Goal: Task Accomplishment & Management: Manage account settings

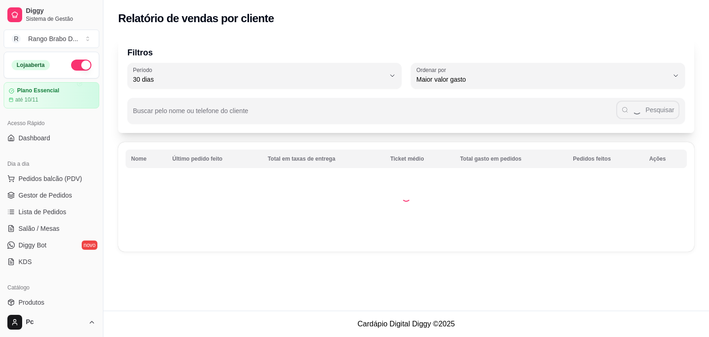
select select "30"
select select "HIGHEST_TOTAL_SPENT_WITH_ORDERS"
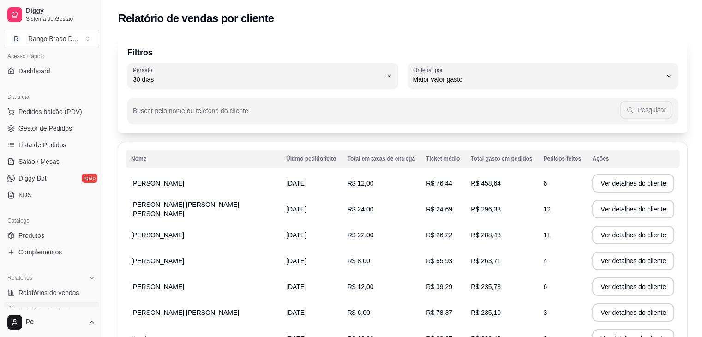
scroll to position [66, 0]
click at [59, 128] on span "Gestor de Pedidos" at bounding box center [45, 129] width 54 height 9
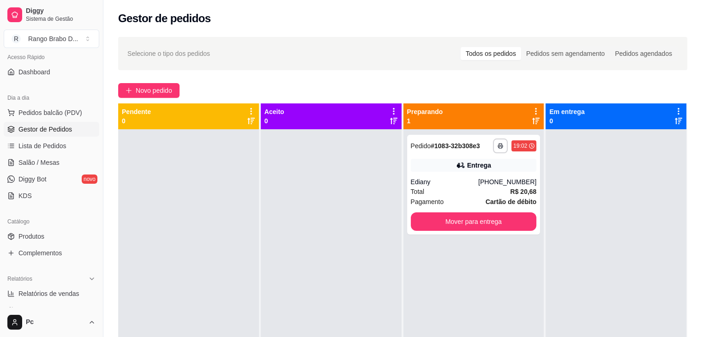
click at [702, 81] on html "**********" at bounding box center [351, 168] width 702 height 337
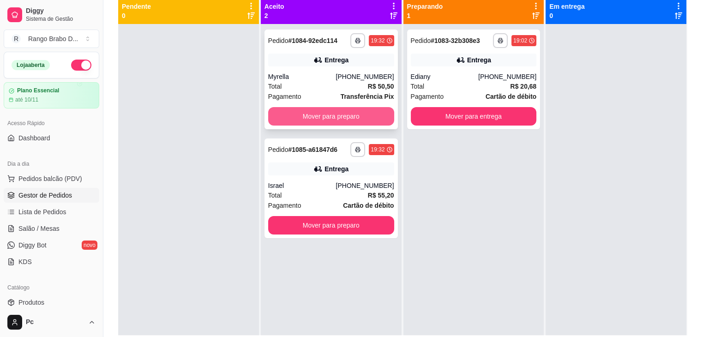
click at [349, 121] on button "Mover para preparo" at bounding box center [331, 116] width 126 height 18
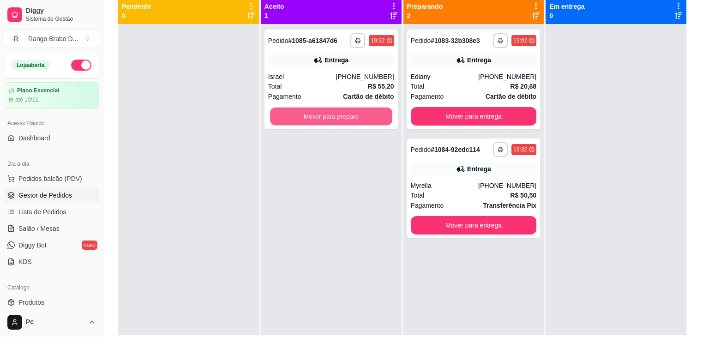
click at [349, 121] on button "Mover para preparo" at bounding box center [331, 117] width 122 height 18
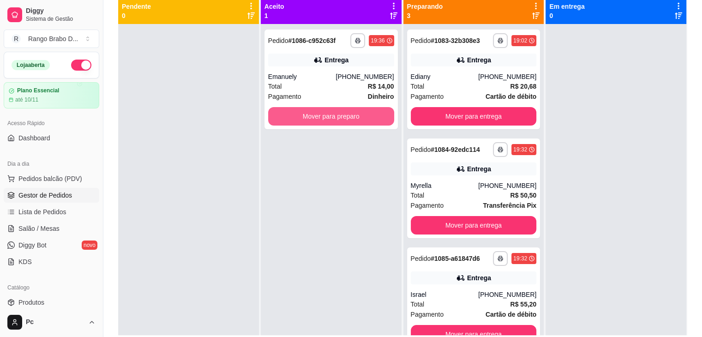
click at [349, 121] on button "Mover para preparo" at bounding box center [331, 116] width 126 height 18
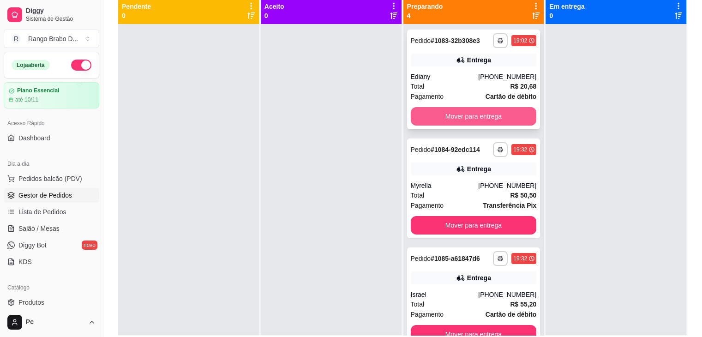
click at [414, 114] on button "Mover para entrega" at bounding box center [474, 116] width 126 height 18
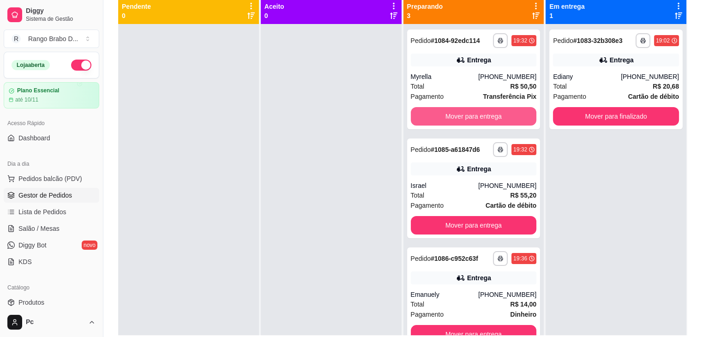
click at [414, 114] on button "Mover para entrega" at bounding box center [474, 116] width 126 height 18
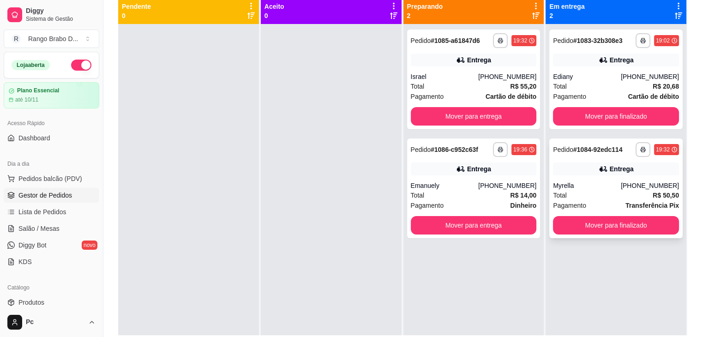
click at [611, 168] on div "Entrega" at bounding box center [621, 168] width 24 height 9
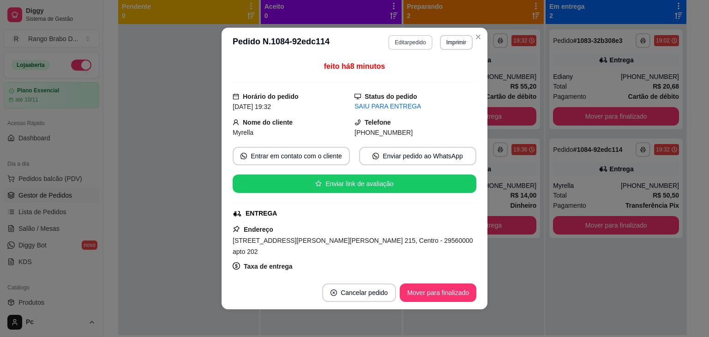
click at [391, 43] on button "Editar pedido" at bounding box center [410, 42] width 44 height 15
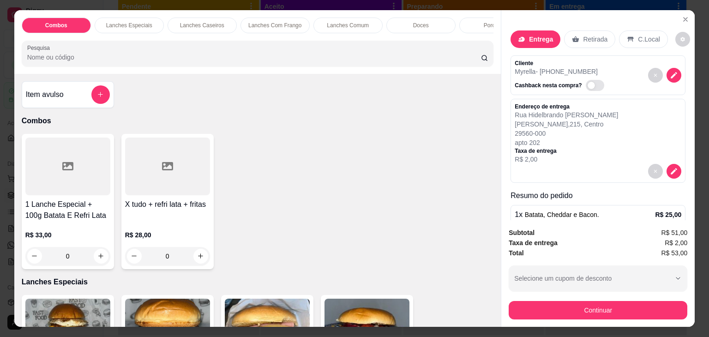
scroll to position [108, 0]
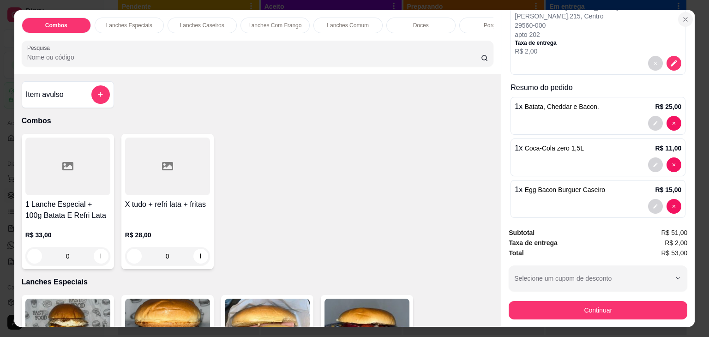
click at [683, 21] on button "Close" at bounding box center [685, 19] width 15 height 15
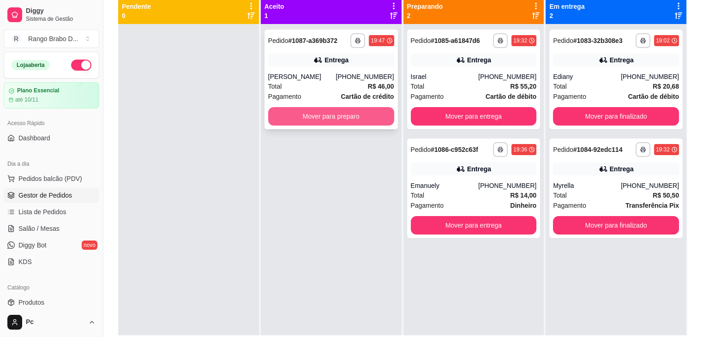
click at [297, 116] on button "Mover para preparo" at bounding box center [331, 116] width 126 height 18
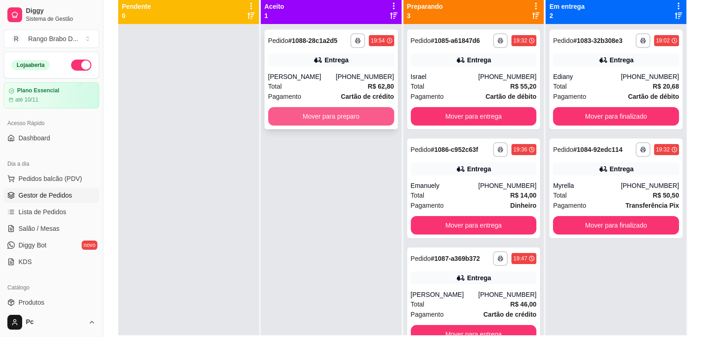
click at [313, 117] on button "Mover para preparo" at bounding box center [331, 116] width 126 height 18
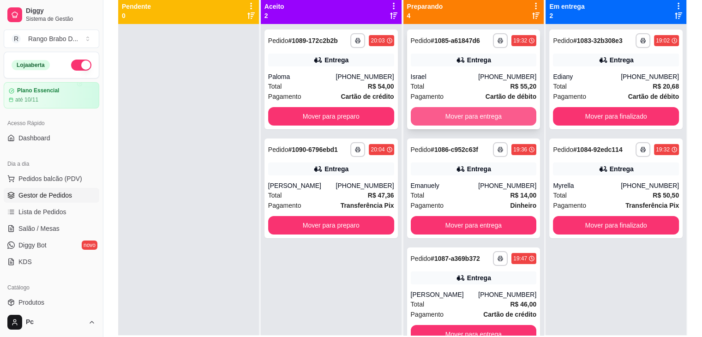
click at [441, 114] on button "Mover para entrega" at bounding box center [474, 116] width 126 height 18
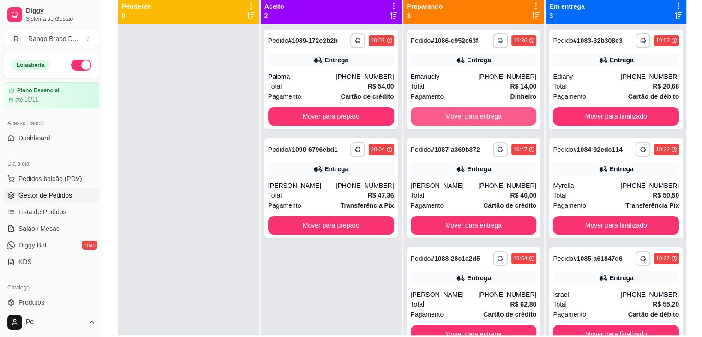
click at [441, 114] on button "Mover para entrega" at bounding box center [474, 116] width 126 height 18
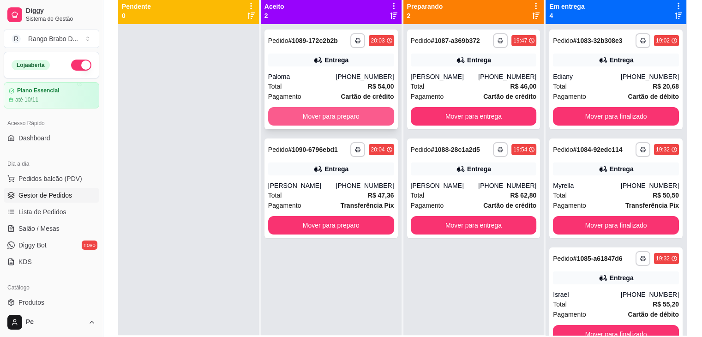
click at [279, 113] on button "Mover para preparo" at bounding box center [331, 116] width 126 height 18
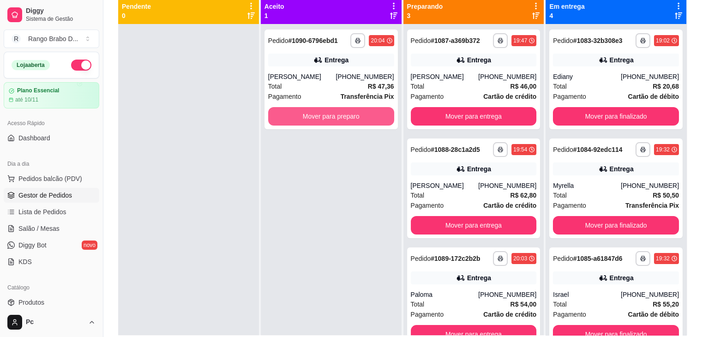
click at [279, 113] on button "Mover para preparo" at bounding box center [331, 116] width 126 height 18
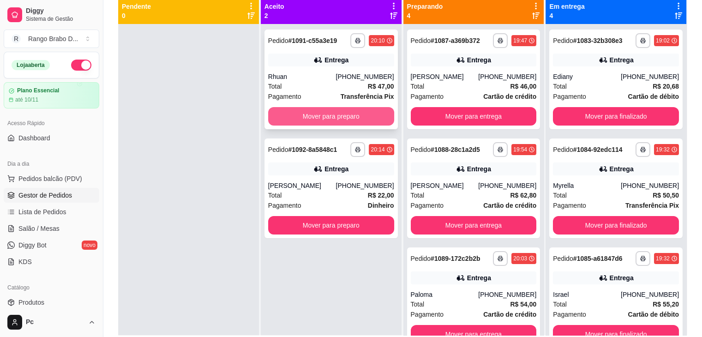
click at [314, 115] on button "Mover para preparo" at bounding box center [331, 116] width 126 height 18
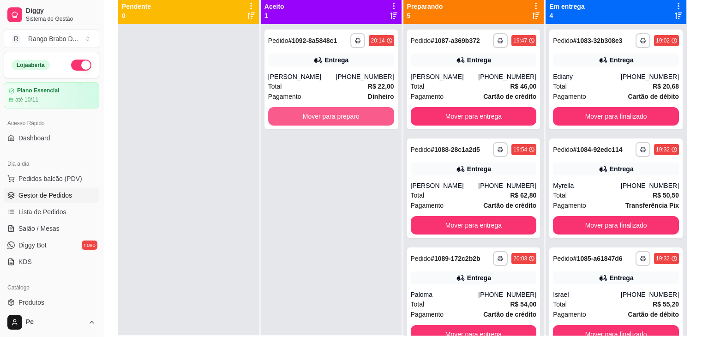
click at [314, 115] on button "Mover para preparo" at bounding box center [331, 116] width 126 height 18
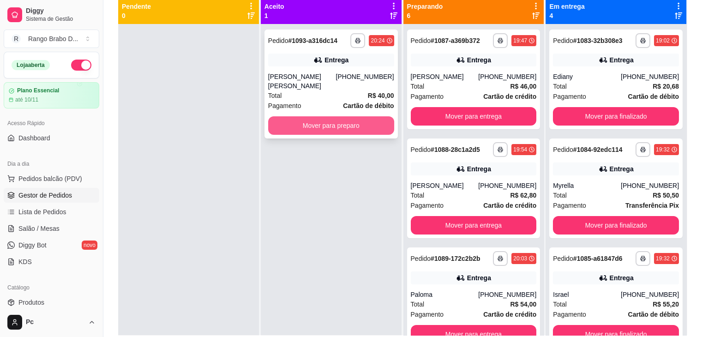
click at [281, 116] on button "Mover para preparo" at bounding box center [331, 125] width 126 height 18
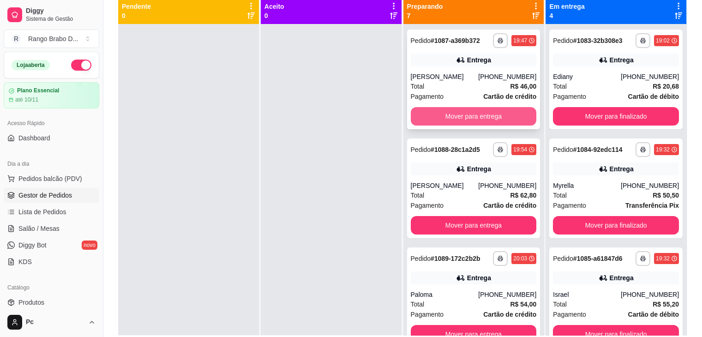
click at [415, 112] on button "Mover para entrega" at bounding box center [474, 116] width 126 height 18
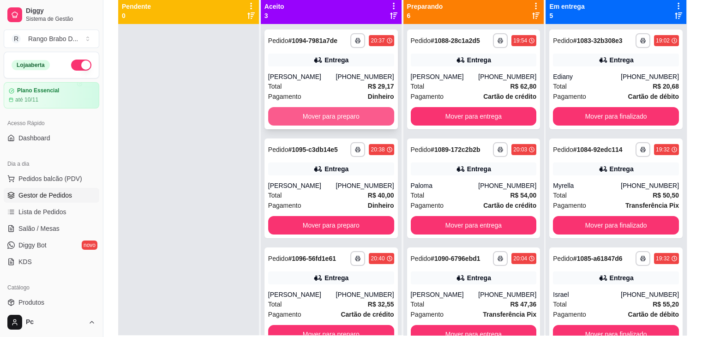
click at [297, 120] on button "Mover para preparo" at bounding box center [331, 116] width 126 height 18
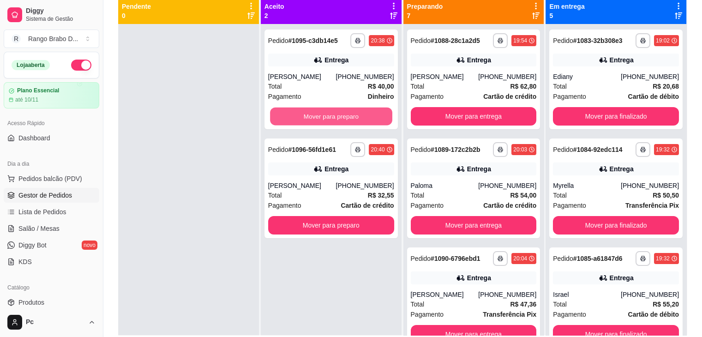
click at [297, 120] on button "Mover para preparo" at bounding box center [331, 117] width 122 height 18
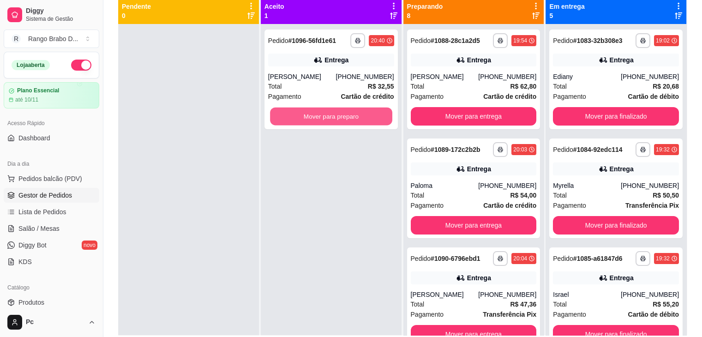
click at [297, 120] on button "Mover para preparo" at bounding box center [331, 117] width 122 height 18
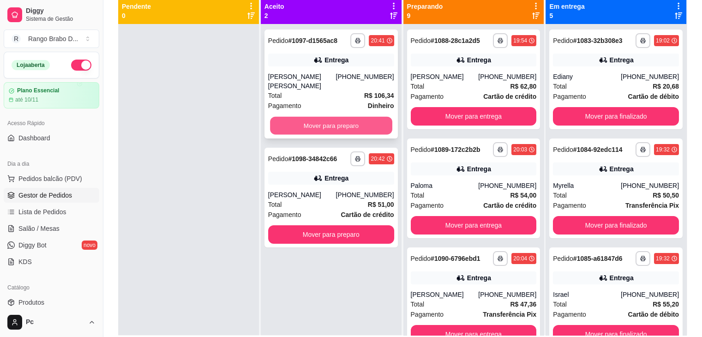
click at [305, 124] on button "Mover para preparo" at bounding box center [331, 126] width 122 height 18
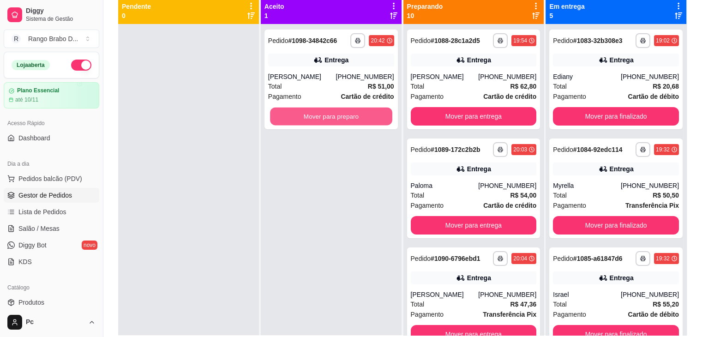
click at [305, 124] on button "Mover para preparo" at bounding box center [331, 117] width 122 height 18
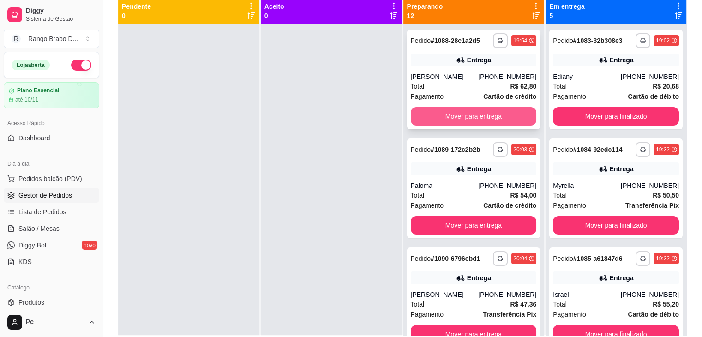
click at [430, 119] on button "Mover para entrega" at bounding box center [474, 116] width 126 height 18
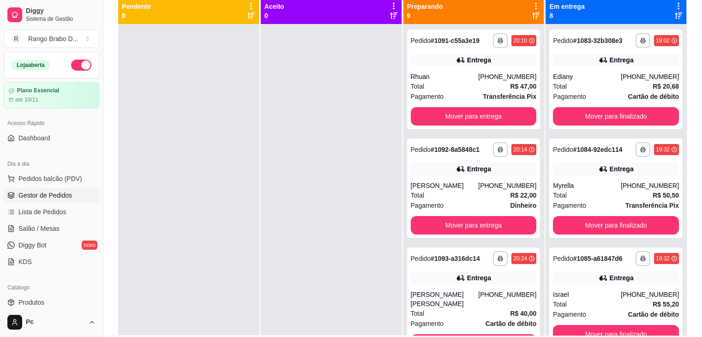
click at [278, 121] on div at bounding box center [331, 192] width 141 height 337
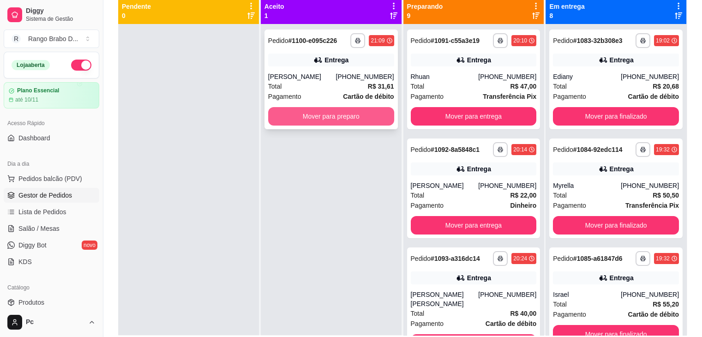
click at [331, 120] on button "Mover para preparo" at bounding box center [331, 116] width 126 height 18
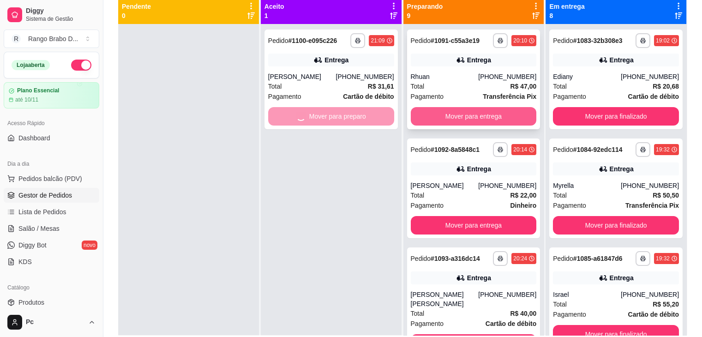
click at [423, 114] on button "Mover para entrega" at bounding box center [474, 116] width 126 height 18
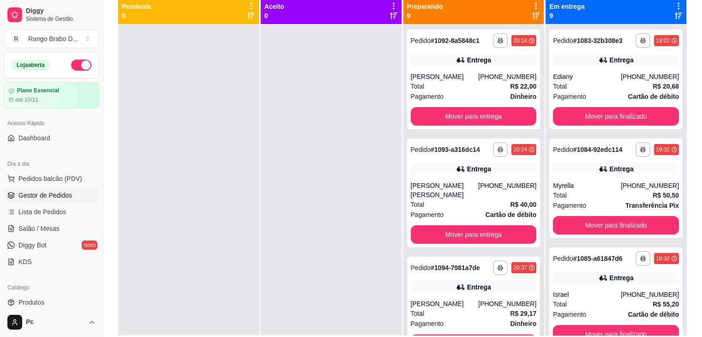
click at [430, 334] on button "Mover para entrega" at bounding box center [474, 343] width 126 height 18
click at [460, 228] on button "Mover para entrega" at bounding box center [474, 234] width 126 height 18
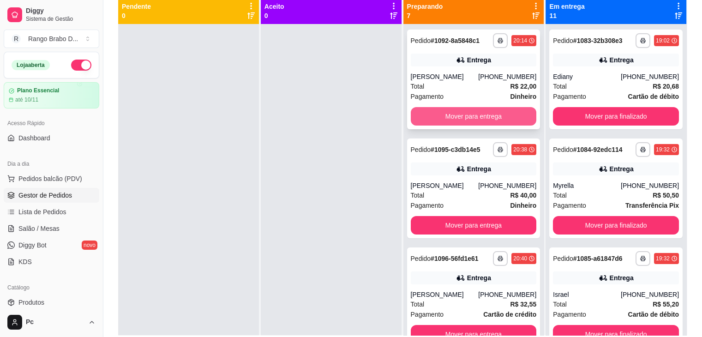
click at [438, 112] on button "Mover para entrega" at bounding box center [474, 116] width 126 height 18
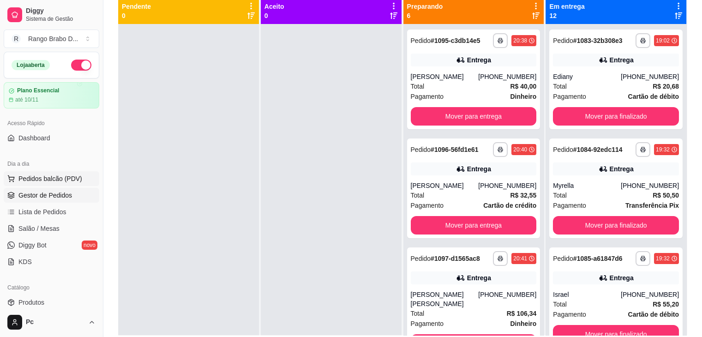
click at [61, 181] on span "Pedidos balcão (PDV)" at bounding box center [50, 178] width 64 height 9
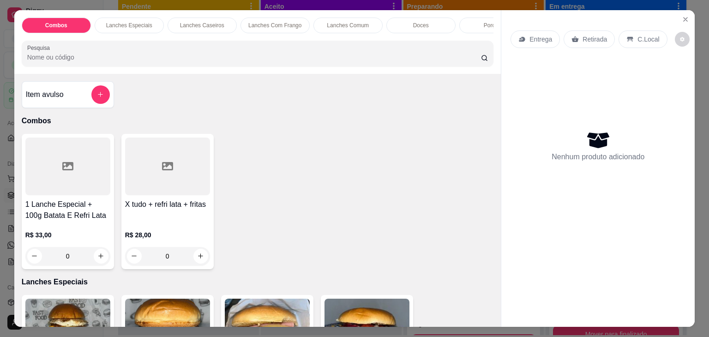
click at [353, 22] on p "Lanches Comum" at bounding box center [348, 25] width 42 height 7
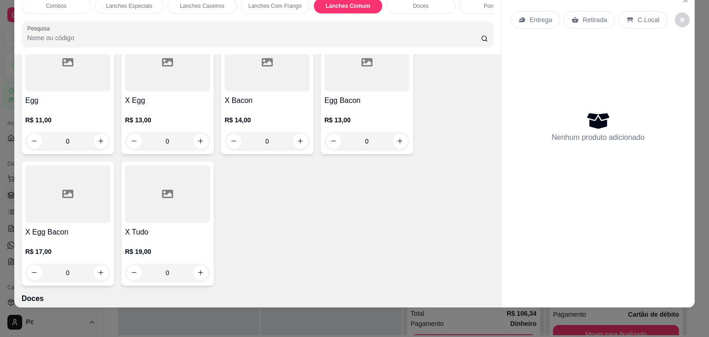
scroll to position [1330, 0]
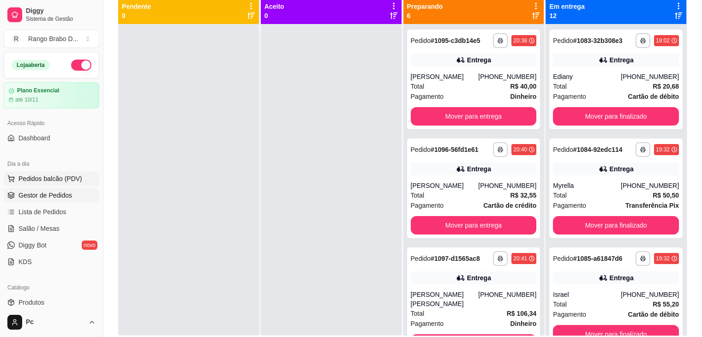
click at [50, 183] on button "Pedidos balcão (PDV)" at bounding box center [52, 178] width 96 height 15
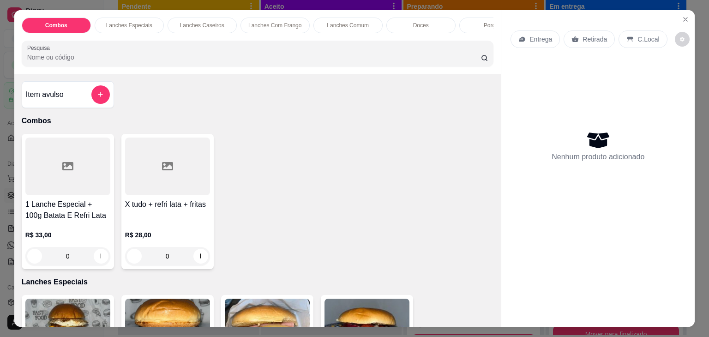
click at [338, 23] on p "Lanches Comum" at bounding box center [348, 25] width 42 height 7
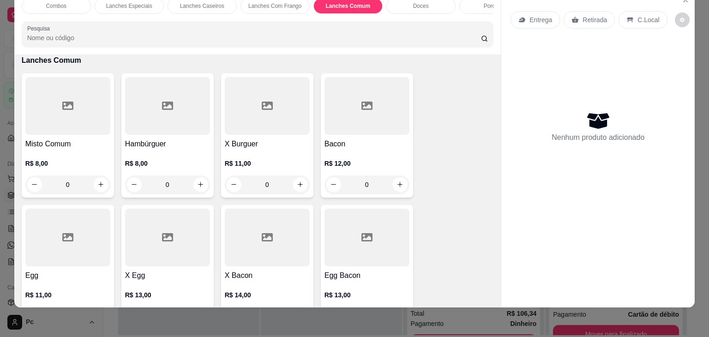
click at [251, 289] on div "R$ 14,00 0" at bounding box center [267, 303] width 85 height 44
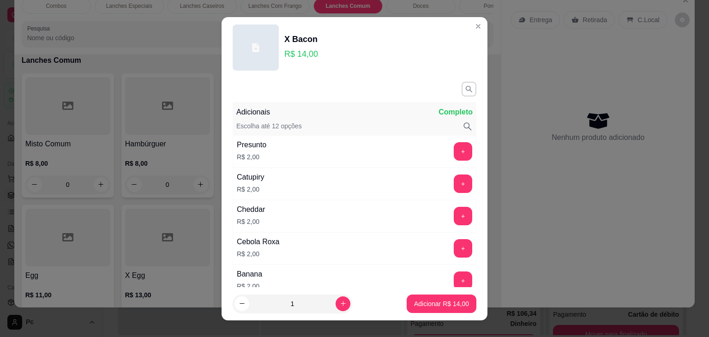
scroll to position [293, 0]
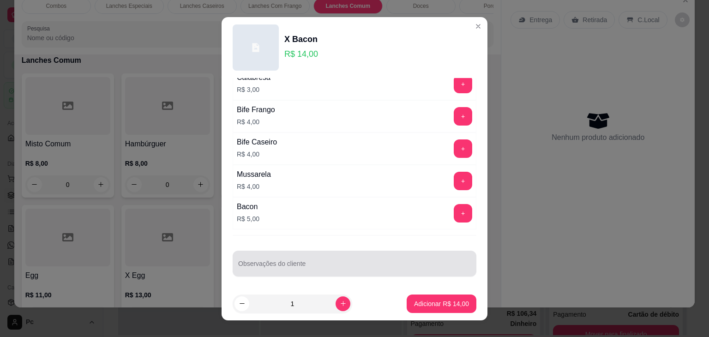
click at [341, 263] on input "Observações do cliente" at bounding box center [354, 267] width 233 height 9
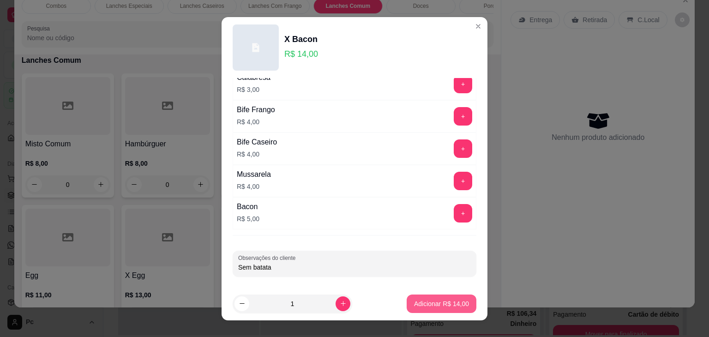
type input "Sem batata"
click at [452, 302] on p "Adicionar R$ 14,00" at bounding box center [441, 303] width 55 height 9
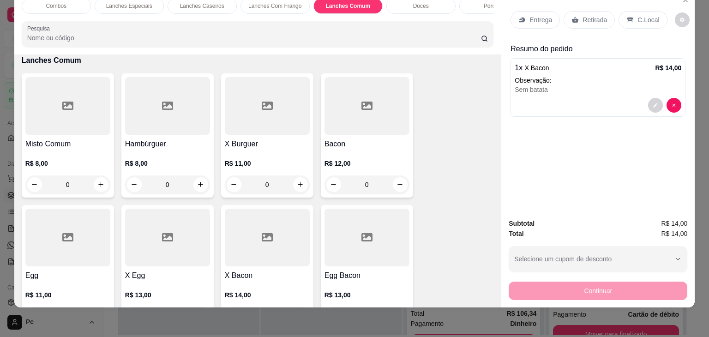
click at [265, 250] on div at bounding box center [267, 238] width 85 height 58
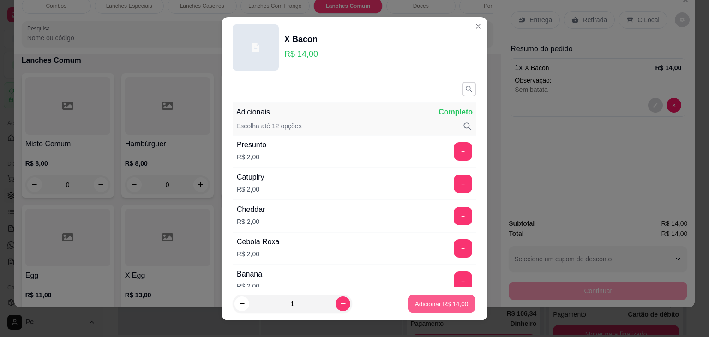
click at [418, 305] on p "Adicionar R$ 14,00" at bounding box center [442, 303] width 54 height 9
type input "1"
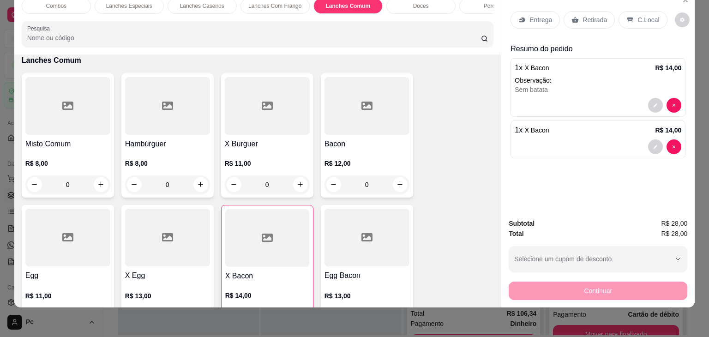
click at [538, 11] on div "Entrega" at bounding box center [534, 20] width 49 height 18
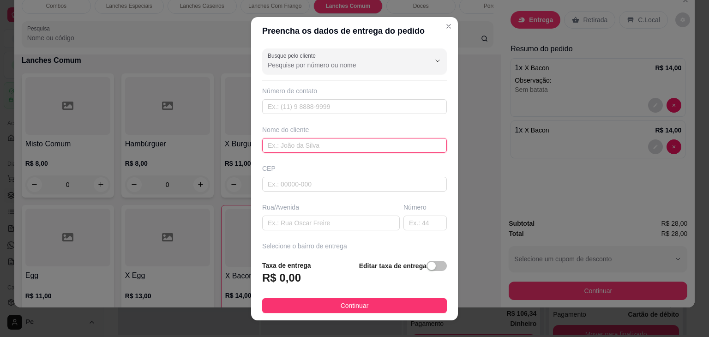
click at [315, 143] on input "text" at bounding box center [354, 145] width 185 height 15
type input "Wanderson"
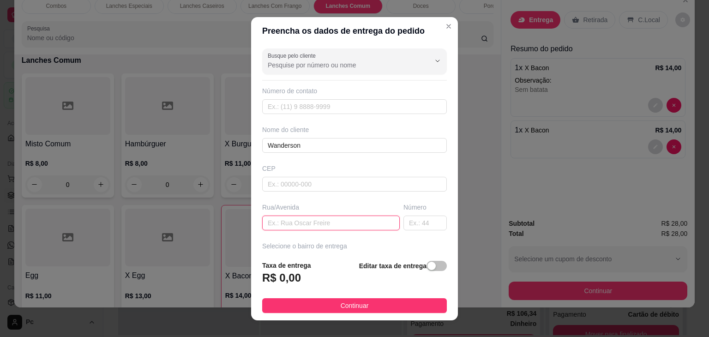
click at [302, 221] on input "text" at bounding box center [330, 222] width 137 height 15
type input "[GEOGRAPHIC_DATA][PERSON_NAME]"
click at [407, 226] on input "text" at bounding box center [424, 222] width 43 height 15
type input "99"
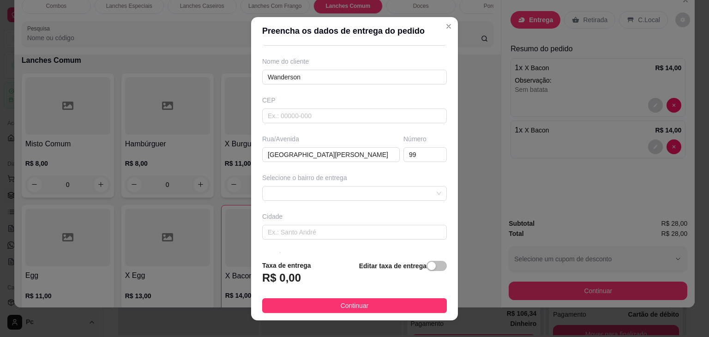
scroll to position [68, 0]
click at [373, 189] on span at bounding box center [354, 193] width 173 height 14
click at [427, 84] on div "Busque pelo cliente Número de contato Nome do cliente Wanderson CEP Rua/[GEOGRA…" at bounding box center [354, 149] width 207 height 208
click at [426, 83] on input "Wanderson" at bounding box center [354, 77] width 185 height 15
click at [349, 204] on div "Busque pelo cliente Número de contato Nome do cliente Wanderson CEP Rua/[GEOGRA…" at bounding box center [354, 149] width 207 height 208
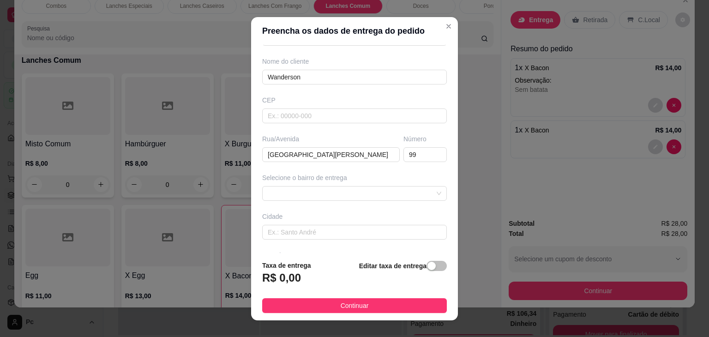
click at [350, 202] on div "Busque pelo cliente Número de contato Nome do cliente Wanderson CEP Rua/[GEOGRA…" at bounding box center [354, 149] width 207 height 208
click at [363, 181] on div "Selecione o bairro de entrega 67fd08ec6a0014b1574206a2 680de916ba8ba64707e5e0e6…" at bounding box center [354, 187] width 188 height 28
click at [365, 189] on span at bounding box center [354, 193] width 173 height 14
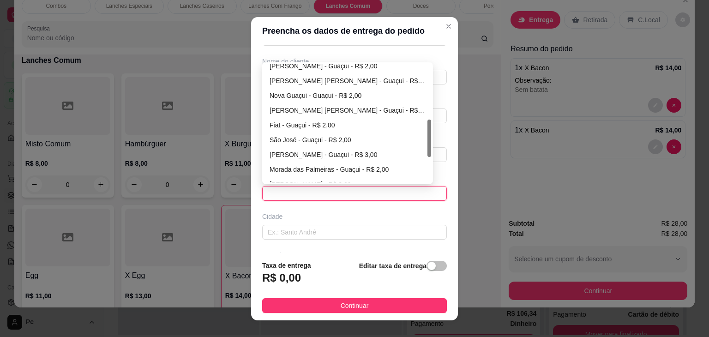
scroll to position [185, 0]
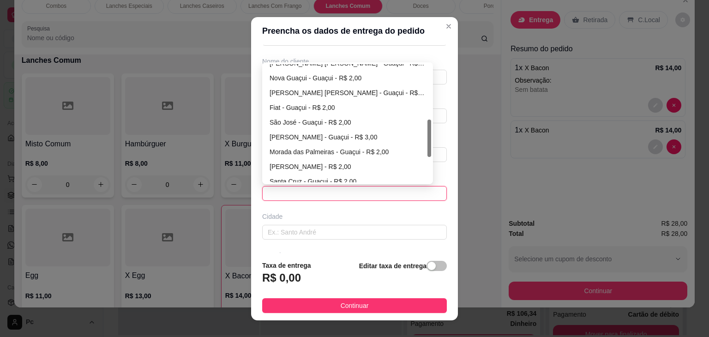
drag, startPoint x: 424, startPoint y: 83, endPoint x: 424, endPoint y: 143, distance: 59.5
click at [427, 143] on div at bounding box center [429, 137] width 4 height 37
click at [360, 135] on div "[PERSON_NAME] - Guaçui - R$ 3,00" at bounding box center [347, 137] width 156 height 10
type input "Guaçui"
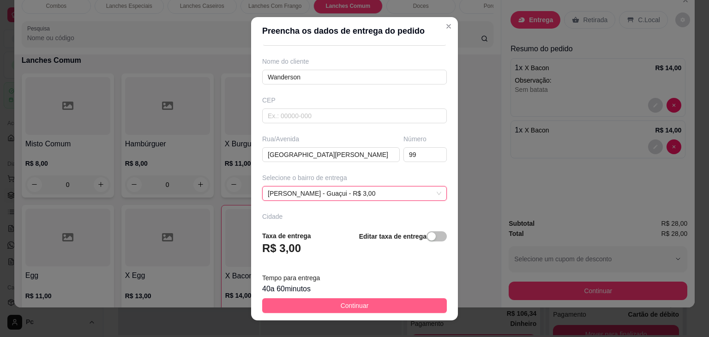
click at [357, 306] on span "Continuar" at bounding box center [354, 305] width 28 height 10
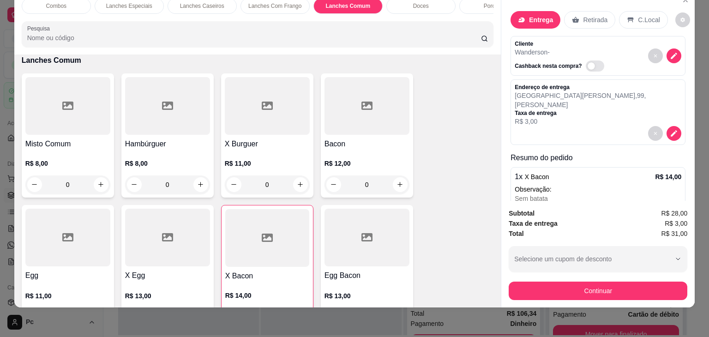
click at [465, 1] on div "Porções" at bounding box center [493, 6] width 69 height 16
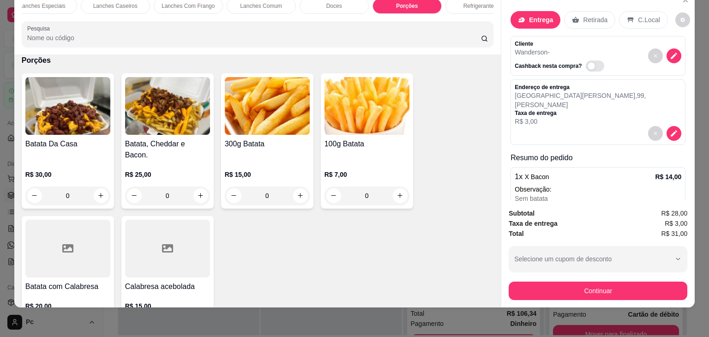
scroll to position [0, 92]
click at [472, 3] on div "Refrigerantes" at bounding box center [474, 6] width 69 height 16
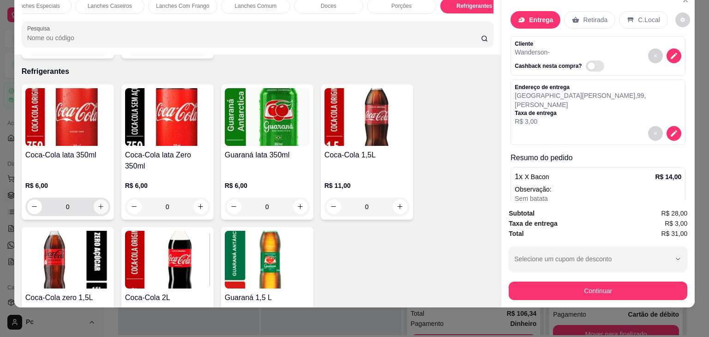
click at [97, 203] on icon "increase-product-quantity" at bounding box center [100, 206] width 7 height 7
type input "1"
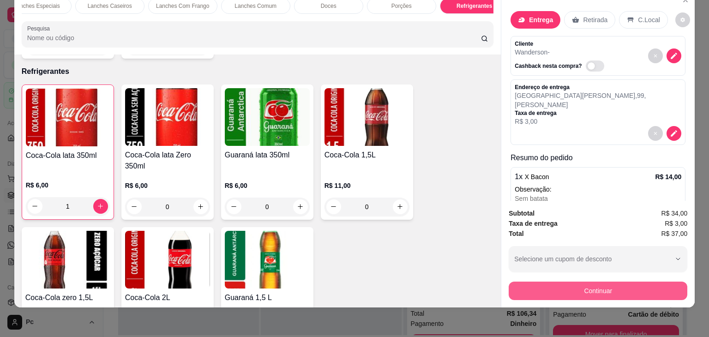
click at [554, 283] on button "Continuar" at bounding box center [597, 290] width 179 height 18
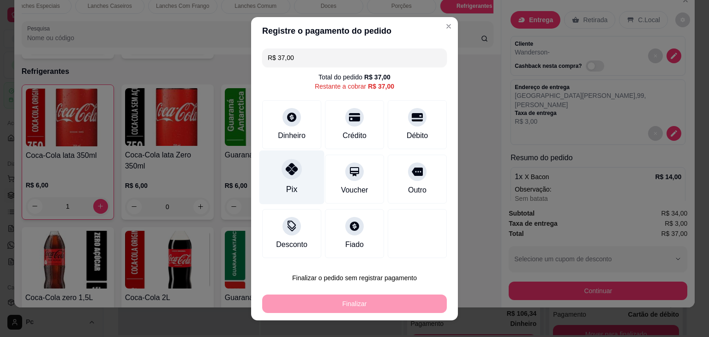
click at [294, 179] on div "Pix" at bounding box center [291, 177] width 65 height 54
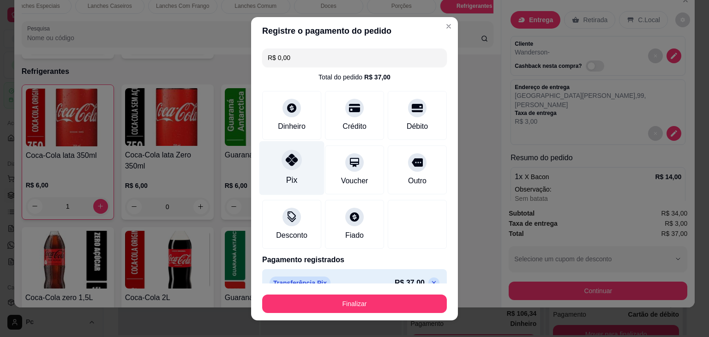
type input "R$ 0,00"
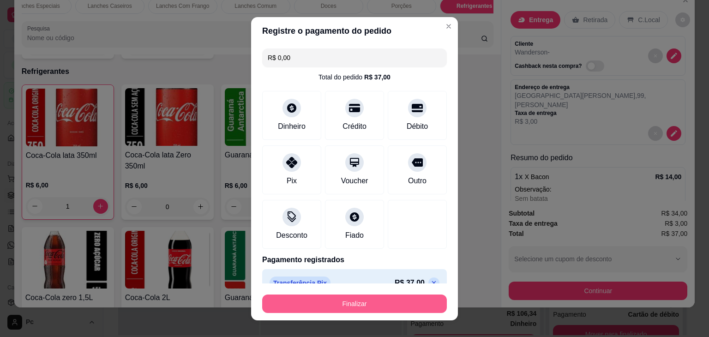
click at [341, 307] on button "Finalizar" at bounding box center [354, 303] width 185 height 18
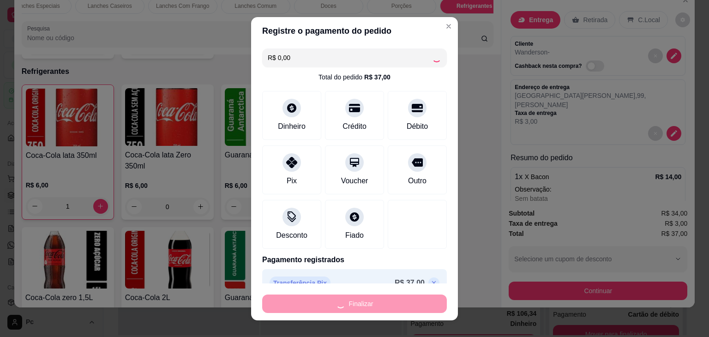
type input "0"
type input "-R$ 37,00"
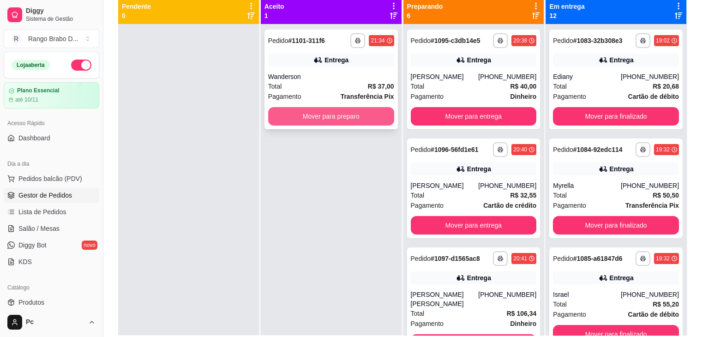
click at [305, 122] on button "Mover para preparo" at bounding box center [331, 116] width 126 height 18
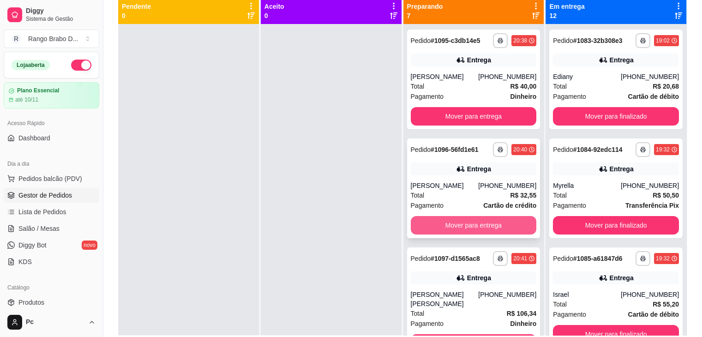
click at [451, 222] on button "Mover para entrega" at bounding box center [474, 225] width 126 height 18
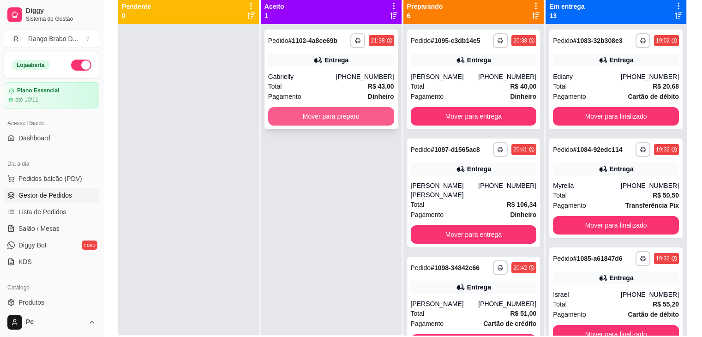
click at [299, 120] on button "Mover para preparo" at bounding box center [331, 116] width 126 height 18
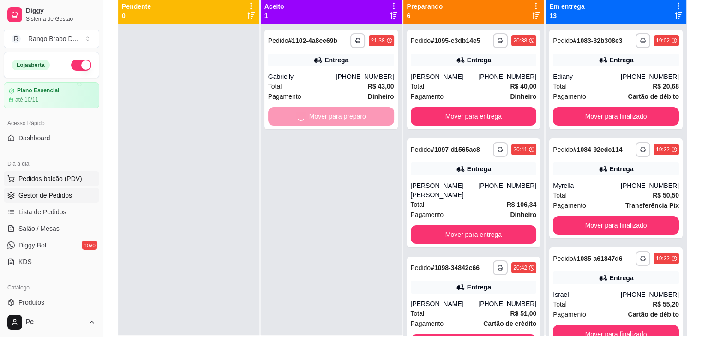
click at [37, 182] on span "Pedidos balcão (PDV)" at bounding box center [50, 178] width 64 height 9
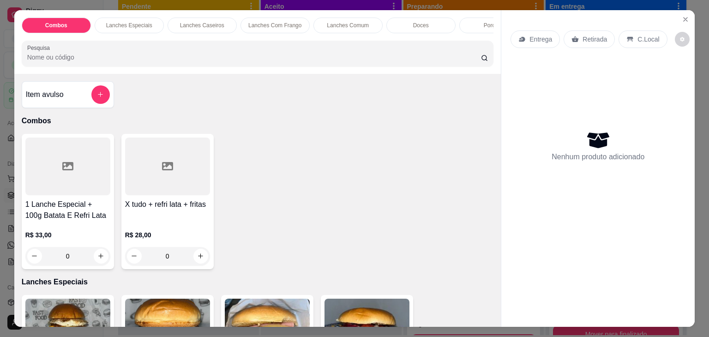
click at [348, 22] on p "Lanches Comum" at bounding box center [348, 25] width 42 height 7
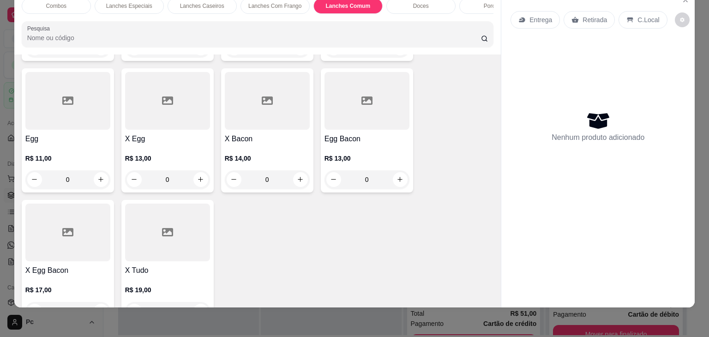
scroll to position [1355, 0]
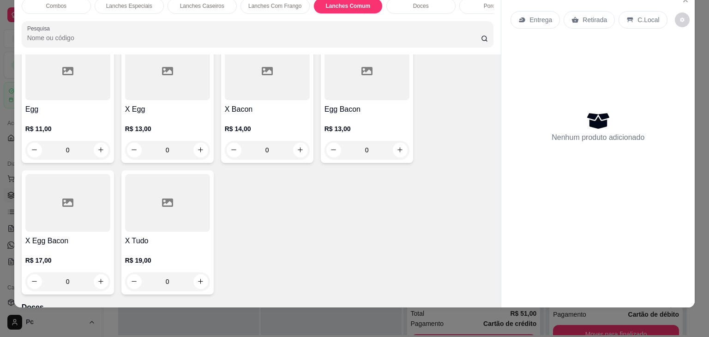
click at [96, 283] on div "0" at bounding box center [67, 281] width 85 height 18
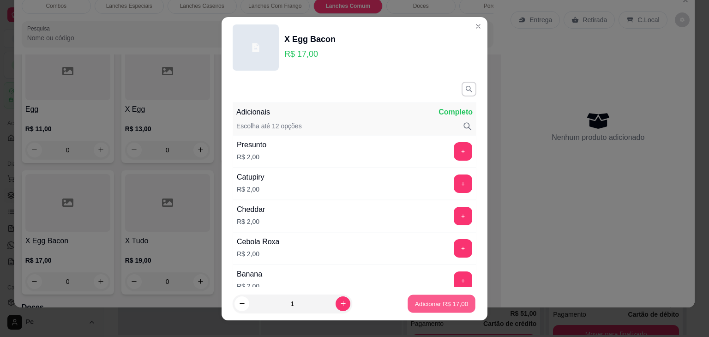
click at [430, 295] on button "Adicionar R$ 17,00" at bounding box center [441, 303] width 68 height 18
type input "1"
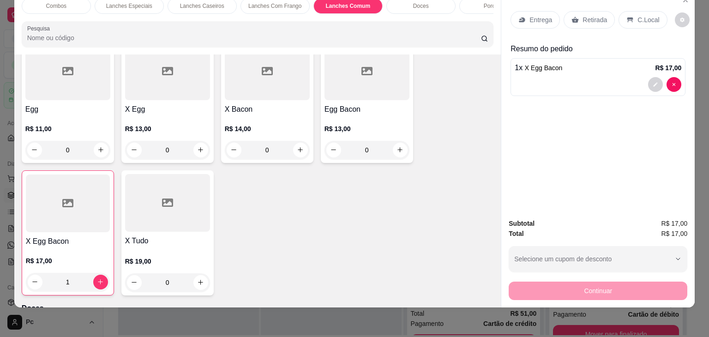
click at [538, 15] on p "Entrega" at bounding box center [540, 19] width 23 height 9
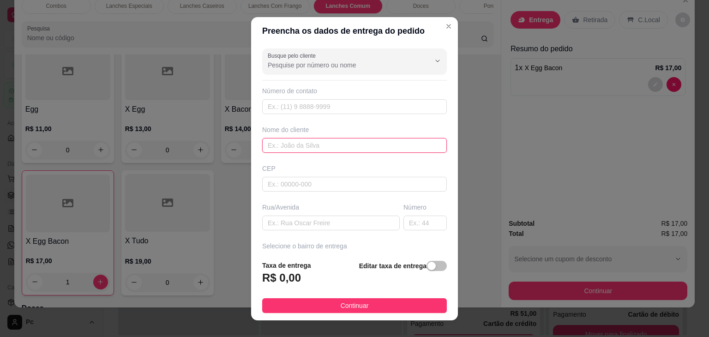
click at [308, 144] on input "text" at bounding box center [354, 145] width 185 height 15
type input "Willian"
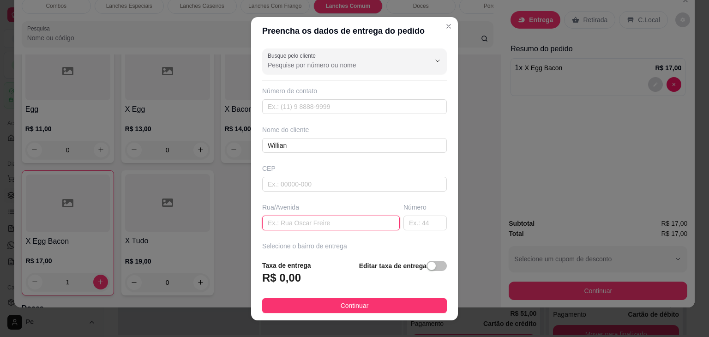
click at [305, 221] on input "text" at bounding box center [330, 222] width 137 height 15
type input "No posto perto do bombeiro"
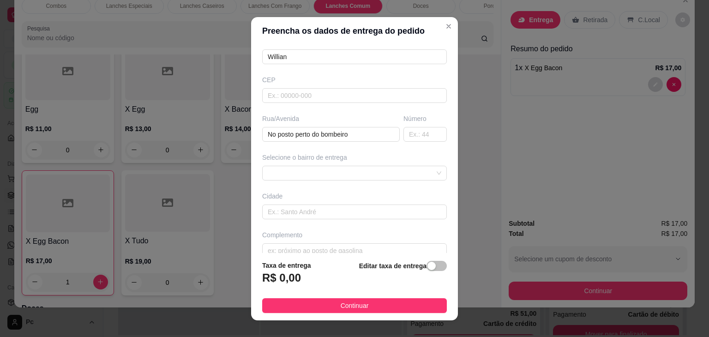
scroll to position [89, 0]
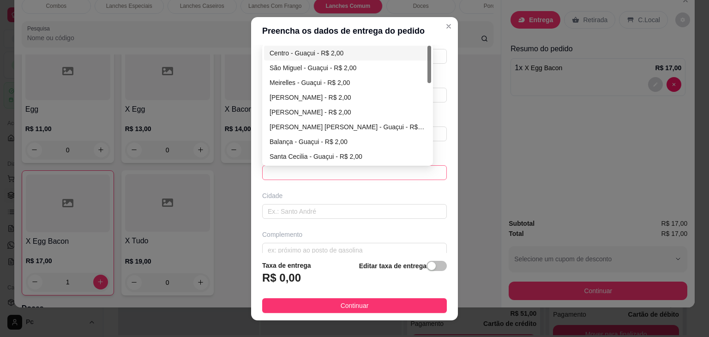
click at [380, 170] on span at bounding box center [354, 173] width 173 height 14
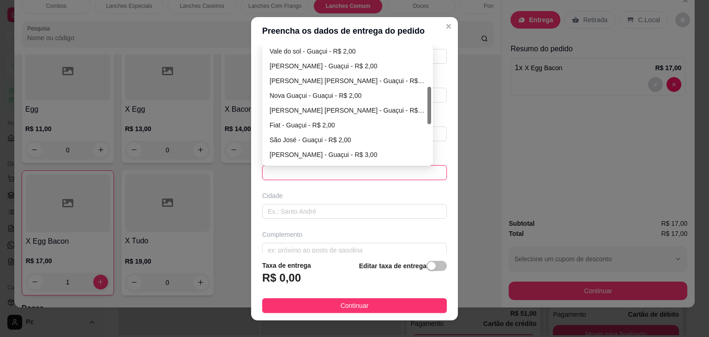
scroll to position [149, 0]
drag, startPoint x: 426, startPoint y: 71, endPoint x: 424, endPoint y: 114, distance: 43.9
click at [427, 114] on div at bounding box center [429, 112] width 4 height 37
click at [328, 150] on div "[PERSON_NAME] - Guaçui - R$ 3,00" at bounding box center [347, 154] width 156 height 10
type input "Guaçui"
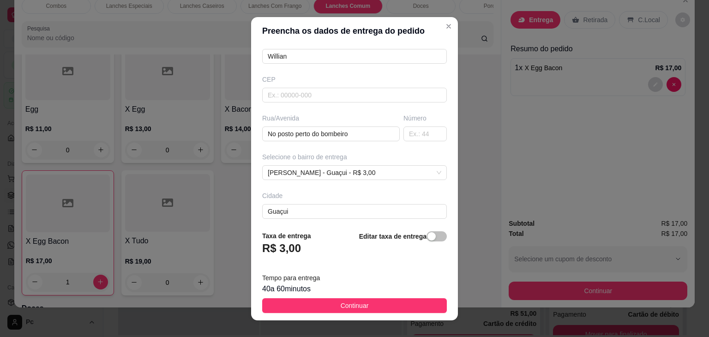
click at [334, 312] on footer "Taxa de entrega R$ 3,00 Editar taxa de entrega Tempo para entrega 40 a 60 minut…" at bounding box center [354, 271] width 207 height 97
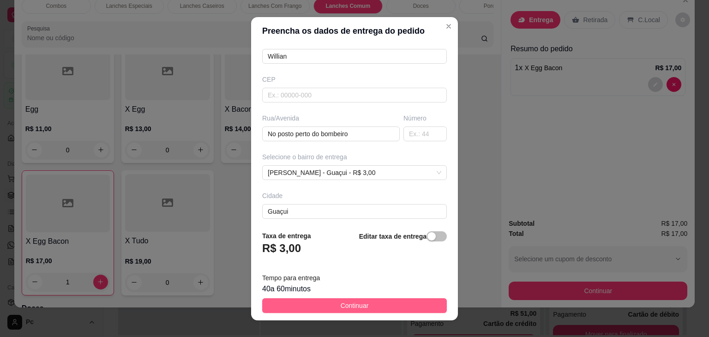
click at [347, 305] on span "Continuar" at bounding box center [354, 305] width 28 height 10
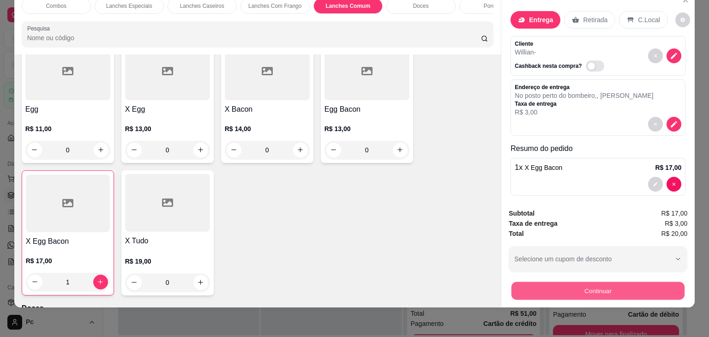
click at [576, 284] on button "Continuar" at bounding box center [597, 291] width 173 height 18
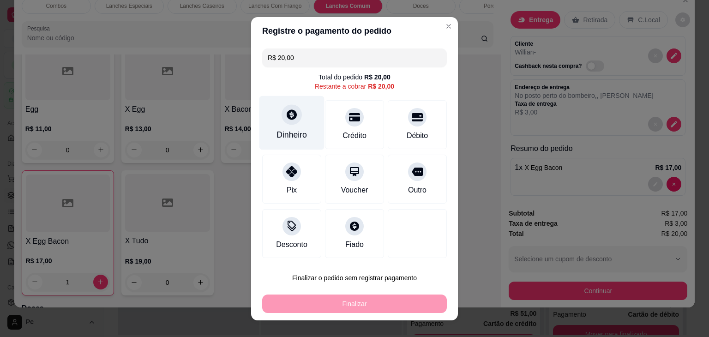
click at [288, 130] on div "Dinheiro" at bounding box center [291, 135] width 30 height 12
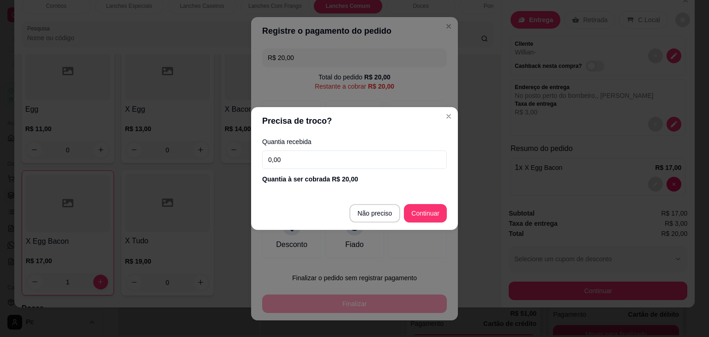
click at [314, 161] on input "0,00" at bounding box center [354, 159] width 185 height 18
type input "20,00"
type input "R$ 0,00"
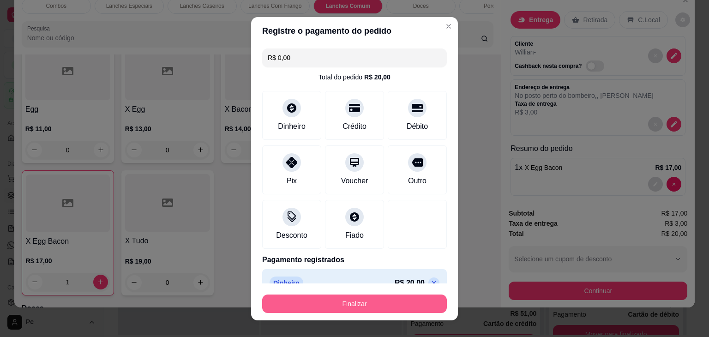
click at [367, 305] on button "Finalizar" at bounding box center [354, 303] width 185 height 18
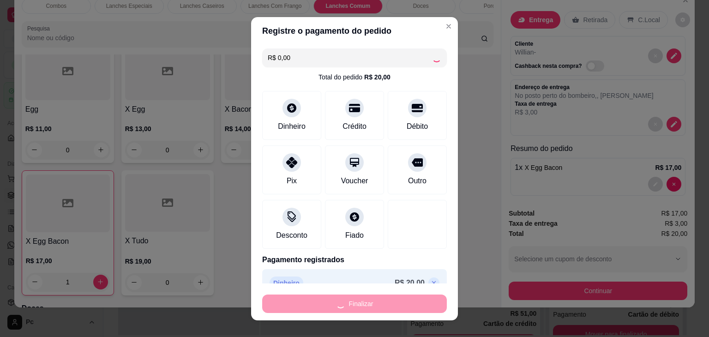
type input "0"
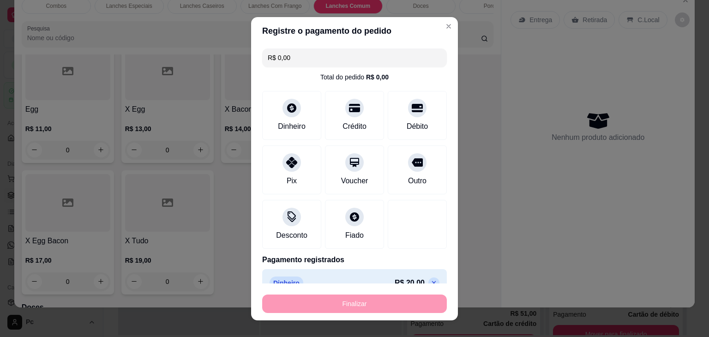
type input "-R$ 20,00"
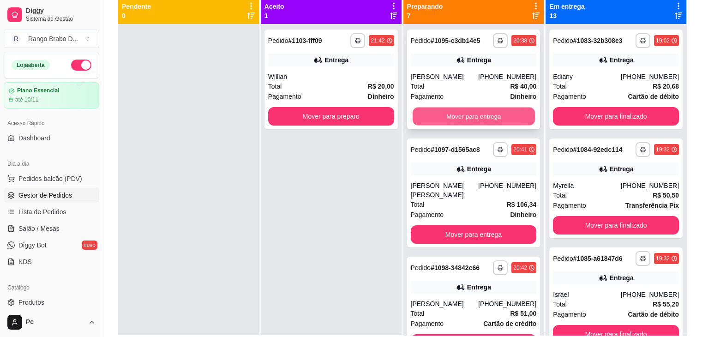
click at [434, 113] on button "Mover para entrega" at bounding box center [473, 117] width 122 height 18
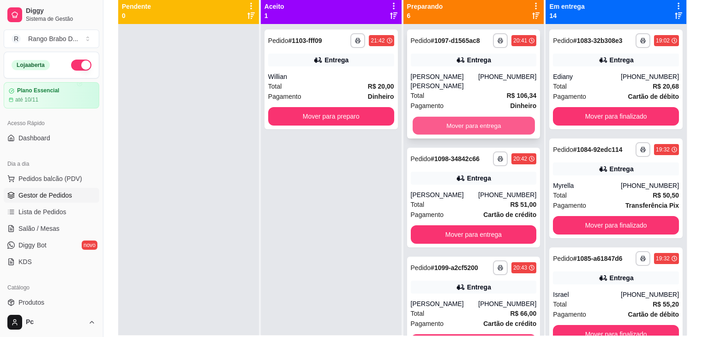
click at [442, 126] on button "Mover para entrega" at bounding box center [473, 126] width 122 height 18
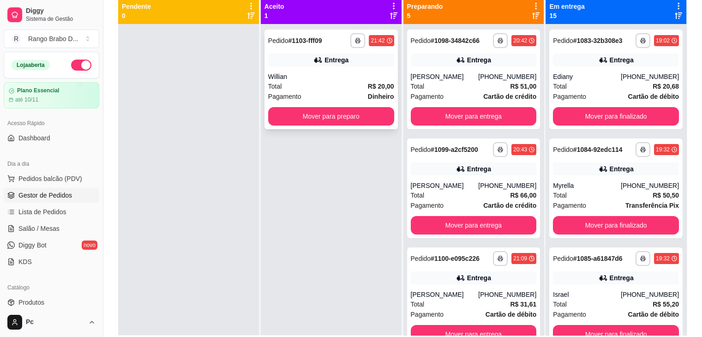
click at [367, 106] on div "**********" at bounding box center [330, 80] width 133 height 100
click at [484, 111] on button "Mover para entrega" at bounding box center [474, 116] width 126 height 18
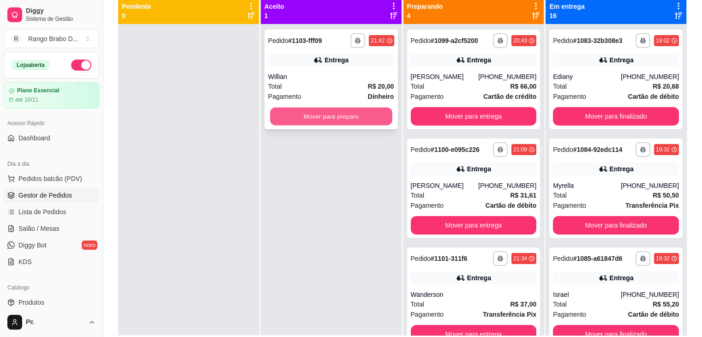
click at [372, 116] on button "Mover para preparo" at bounding box center [331, 117] width 122 height 18
click at [365, 121] on button "Mover para preparo" at bounding box center [331, 116] width 126 height 18
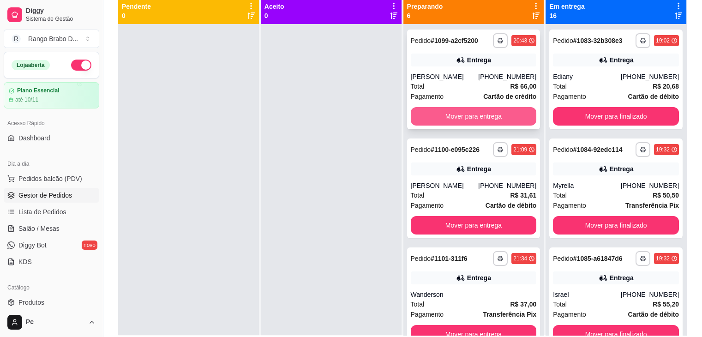
click at [435, 118] on button "Mover para entrega" at bounding box center [474, 116] width 126 height 18
click at [439, 109] on button "Mover para entrega" at bounding box center [474, 116] width 126 height 18
click at [448, 216] on button "Mover para entrega" at bounding box center [474, 225] width 126 height 18
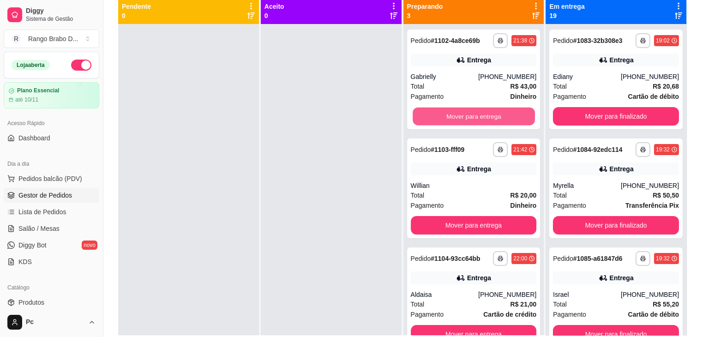
click at [448, 113] on button "Mover para entrega" at bounding box center [473, 117] width 122 height 18
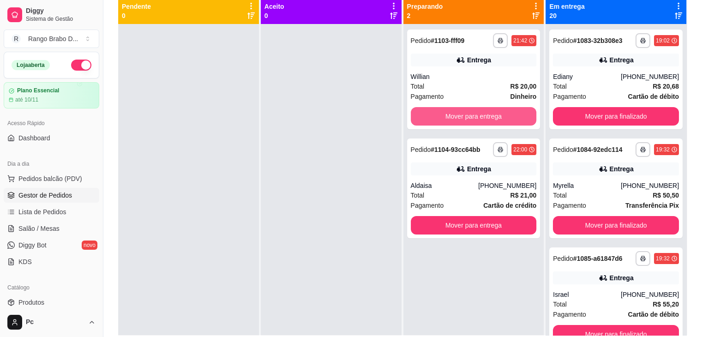
click at [448, 113] on button "Mover para entrega" at bounding box center [474, 116] width 126 height 18
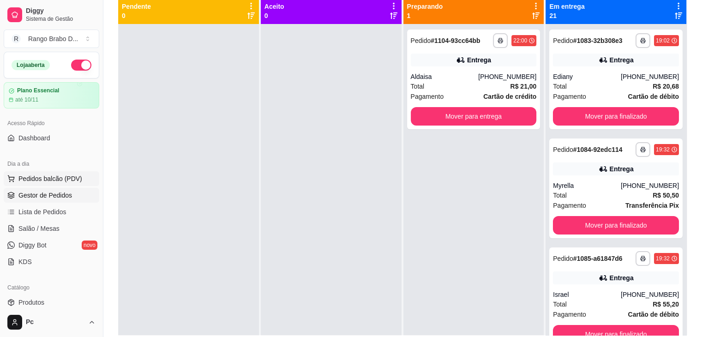
click at [33, 182] on span "Pedidos balcão (PDV)" at bounding box center [50, 178] width 64 height 9
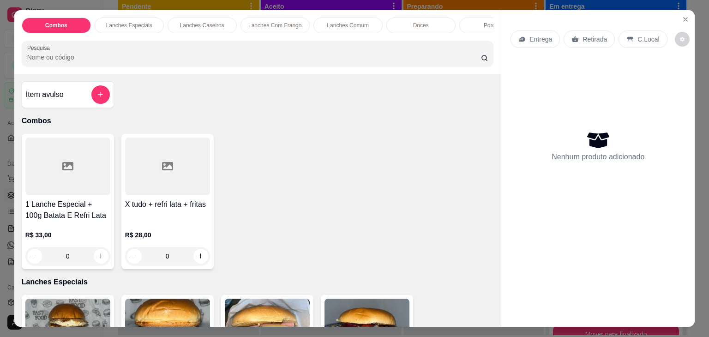
click at [346, 13] on div "Combos Lanches Especiais Lanches Caseiros Lanches Com Frango Lanches Comum Doce…" at bounding box center [257, 42] width 487 height 64
click at [348, 18] on div "Lanches Comum" at bounding box center [347, 26] width 69 height 16
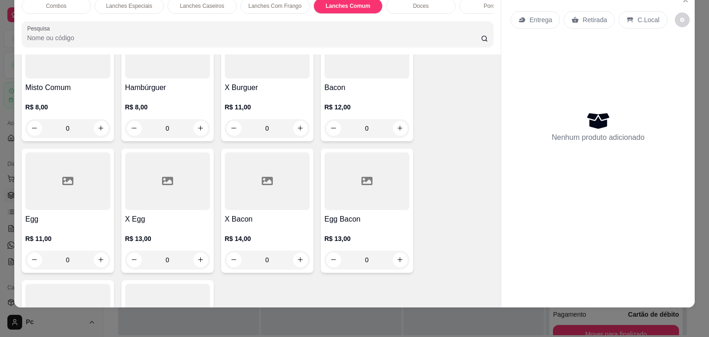
scroll to position [1249, 0]
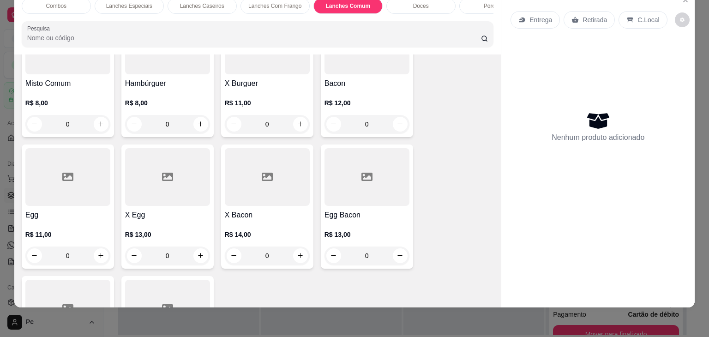
click at [291, 2] on div "Lanches Com Frango" at bounding box center [274, 6] width 69 height 16
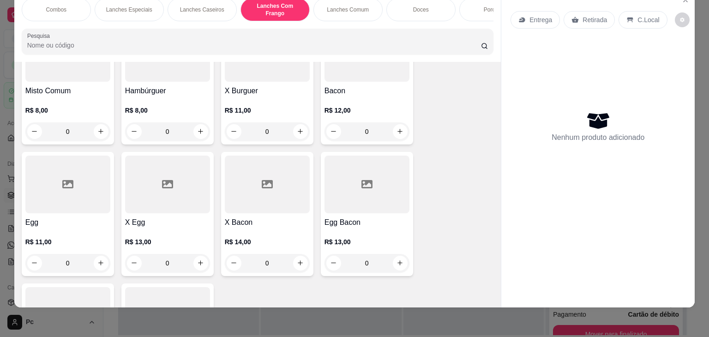
scroll to position [776, 0]
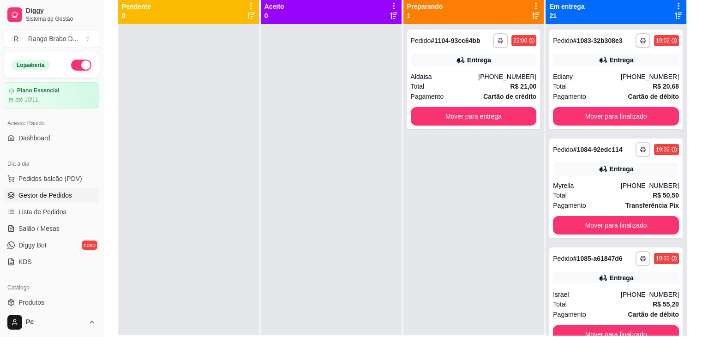
click at [214, 37] on div at bounding box center [188, 192] width 141 height 337
click at [445, 122] on button "Mover para entrega" at bounding box center [474, 116] width 126 height 18
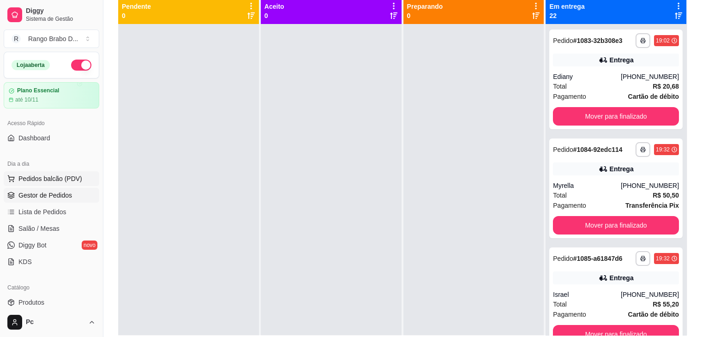
click at [42, 184] on button "Pedidos balcão (PDV)" at bounding box center [52, 178] width 96 height 15
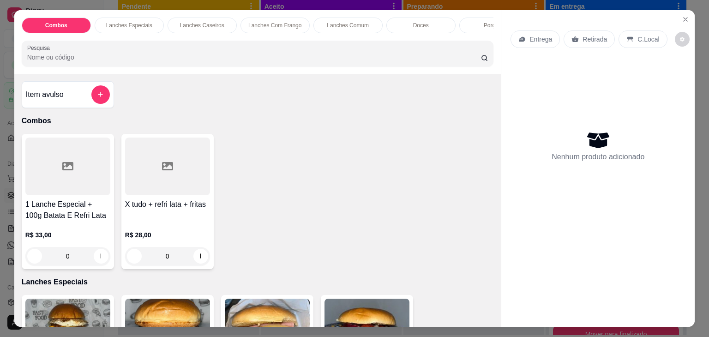
click at [353, 24] on p "Lanches Comum" at bounding box center [348, 25] width 42 height 7
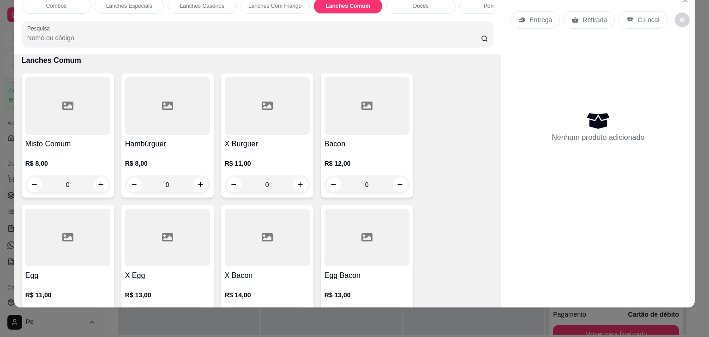
click at [352, 147] on h4 "Bacon" at bounding box center [366, 143] width 85 height 11
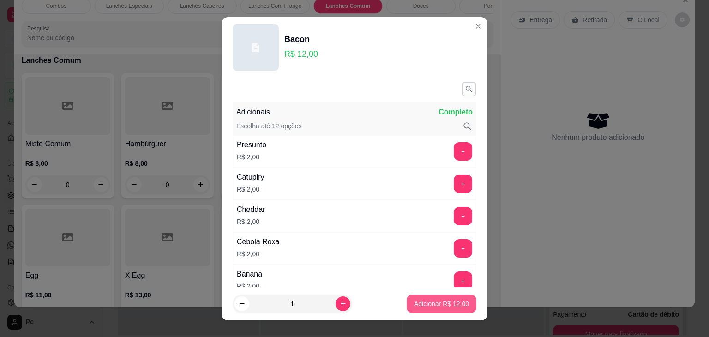
click at [428, 300] on p "Adicionar R$ 12,00" at bounding box center [441, 303] width 55 height 9
type input "1"
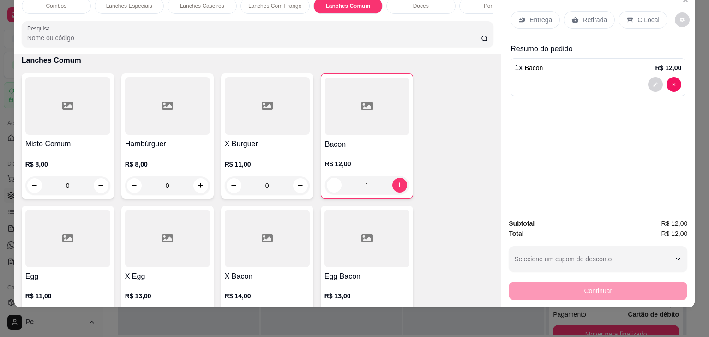
click at [529, 15] on p "Entrega" at bounding box center [540, 19] width 23 height 9
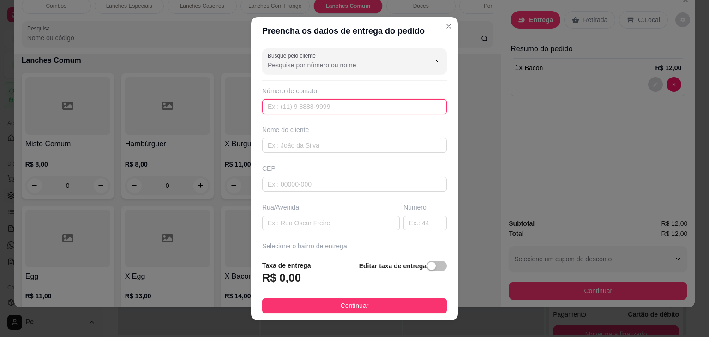
click at [300, 106] on input "text" at bounding box center [354, 106] width 185 height 15
type input "[PHONE_NUMBER]"
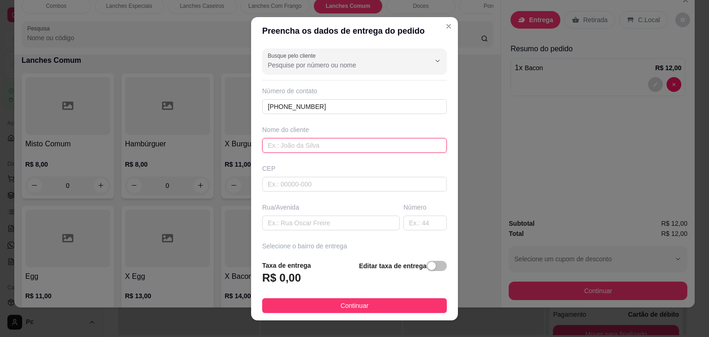
click at [295, 143] on input "text" at bounding box center [354, 145] width 185 height 15
type input "[PERSON_NAME]"
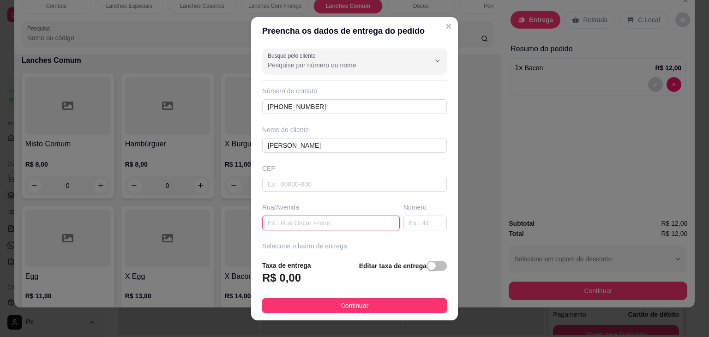
click at [304, 221] on input "text" at bounding box center [330, 222] width 137 height 15
paste input "ua [PERSON_NAME] [PERSON_NAME]"
type input "Rua [PERSON_NAME] [PERSON_NAME]"
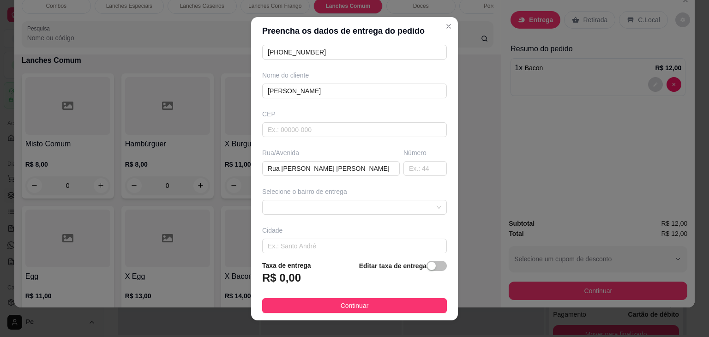
scroll to position [56, 0]
click at [299, 239] on input "text" at bounding box center [354, 244] width 185 height 15
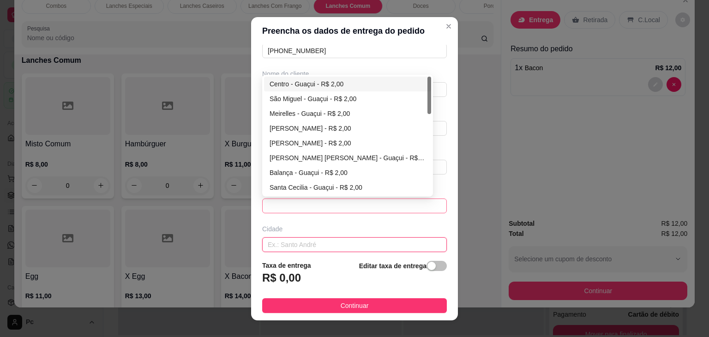
click at [317, 206] on span at bounding box center [354, 206] width 173 height 14
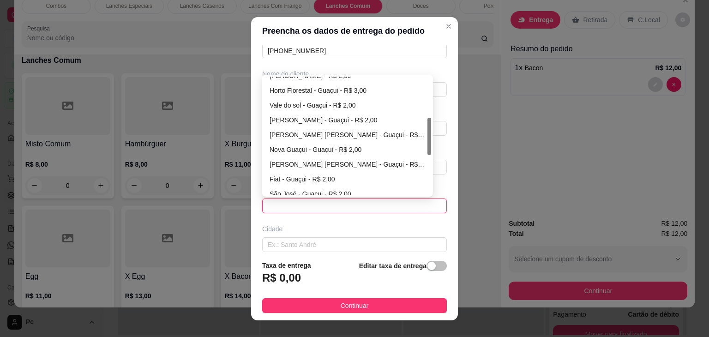
scroll to position [127, 0]
drag, startPoint x: 425, startPoint y: 95, endPoint x: 429, endPoint y: 136, distance: 41.2
click at [429, 136] on div "68101d2a5a12d88867e4862a 68101dd75a12d88867e4862d 68101e0e5a12d88867e48636 [PER…" at bounding box center [347, 136] width 171 height 122
click at [328, 135] on div "[PERSON_NAME] [PERSON_NAME] - Guaçui - R$ 2,00" at bounding box center [347, 134] width 156 height 10
type input "Guaçui"
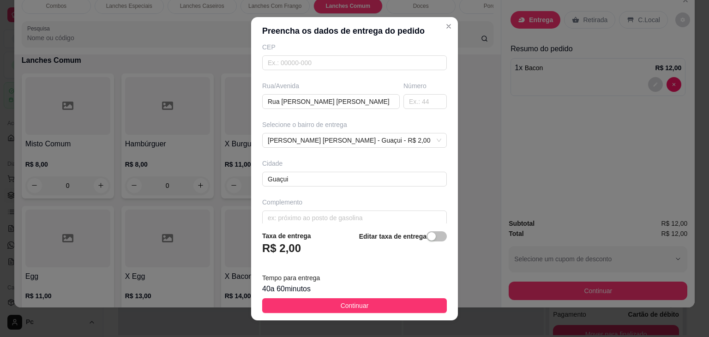
scroll to position [131, 0]
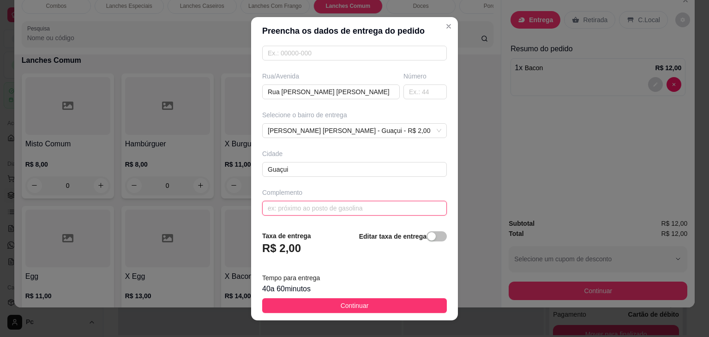
click at [324, 209] on input "text" at bounding box center [354, 208] width 185 height 15
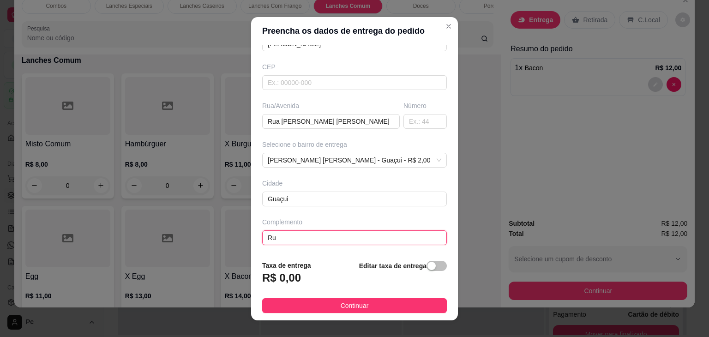
type input "R"
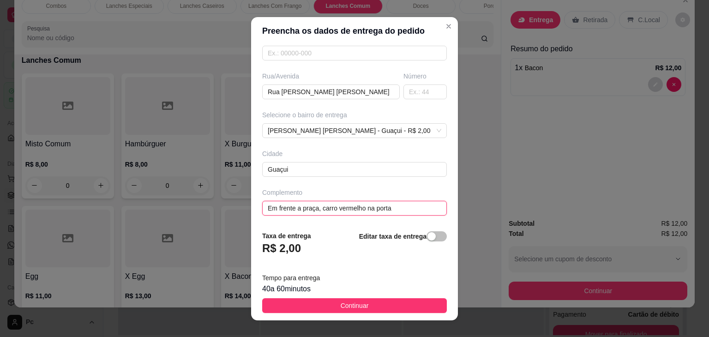
type input "Em frente a praça, carro vermelho na porta"
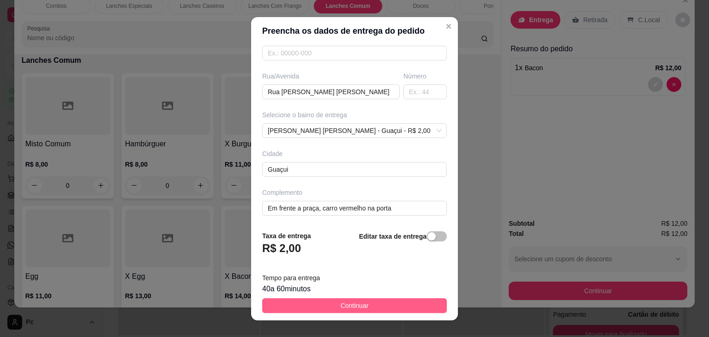
click at [352, 304] on span "Continuar" at bounding box center [354, 305] width 28 height 10
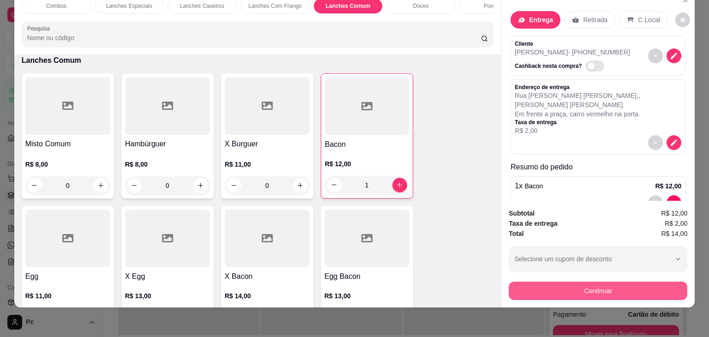
click at [579, 285] on button "Continuar" at bounding box center [597, 290] width 179 height 18
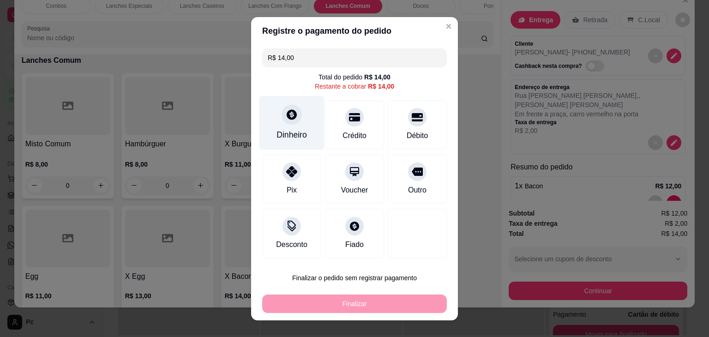
click at [272, 117] on div "Dinheiro" at bounding box center [291, 123] width 65 height 54
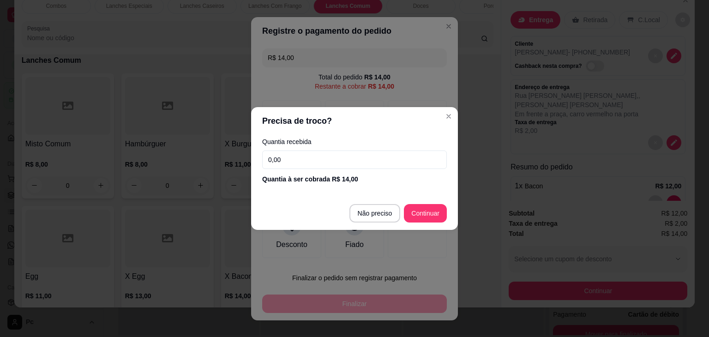
click at [302, 152] on input "0,00" at bounding box center [354, 159] width 185 height 18
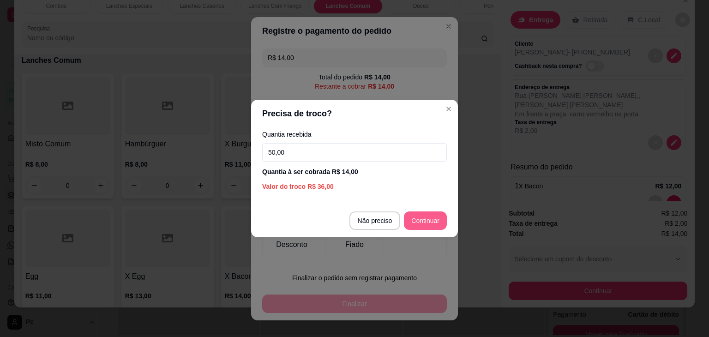
type input "50,00"
type input "R$ 0,00"
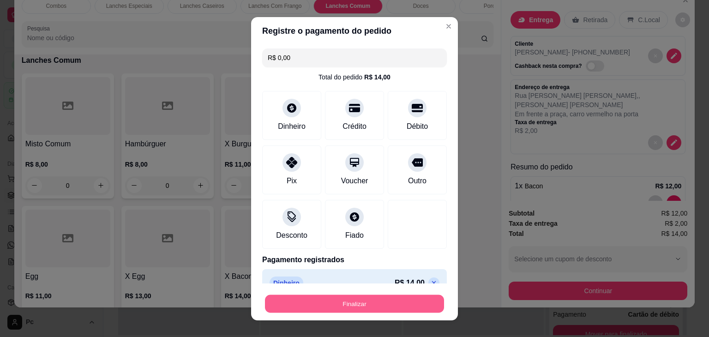
click at [375, 309] on button "Finalizar" at bounding box center [354, 303] width 179 height 18
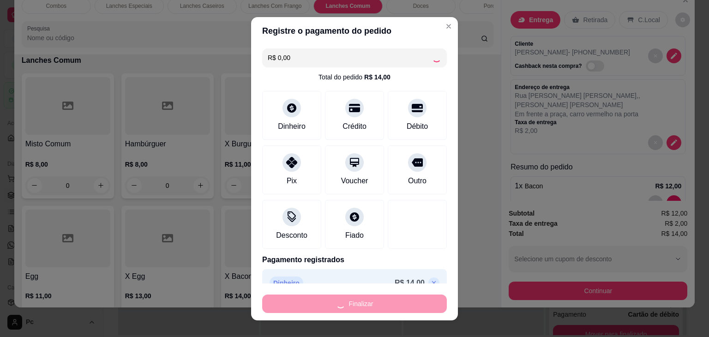
type input "0"
type input "-R$ 14,00"
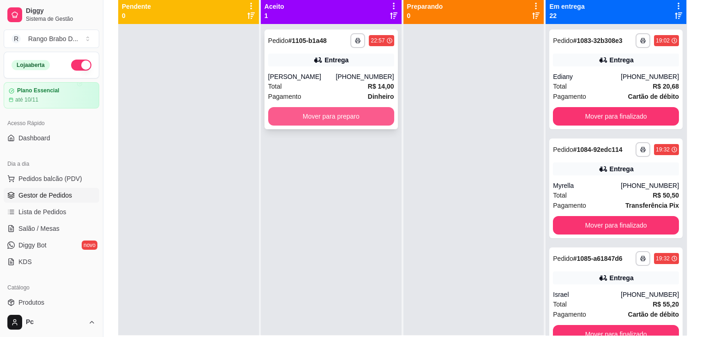
click at [367, 122] on button "Mover para preparo" at bounding box center [331, 116] width 126 height 18
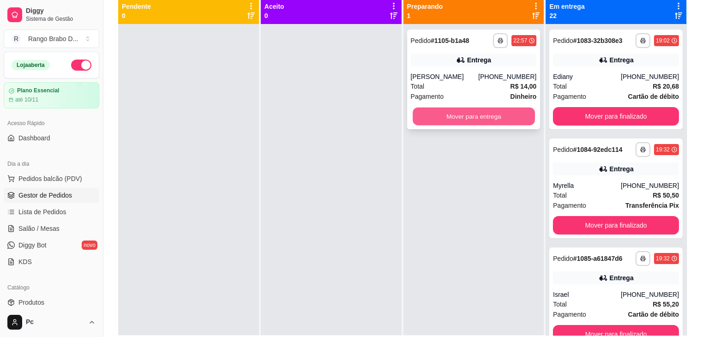
click at [417, 123] on button "Mover para entrega" at bounding box center [473, 117] width 122 height 18
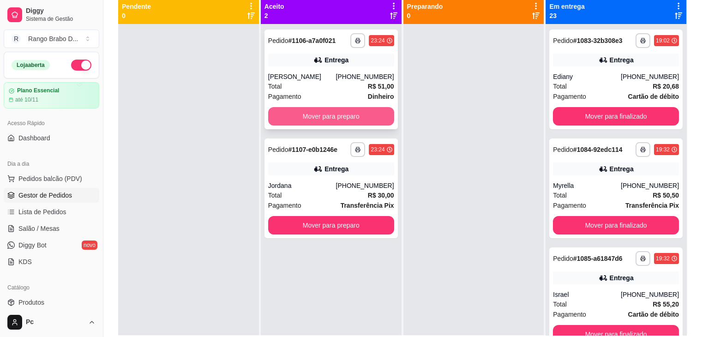
click at [292, 114] on button "Mover para preparo" at bounding box center [331, 116] width 126 height 18
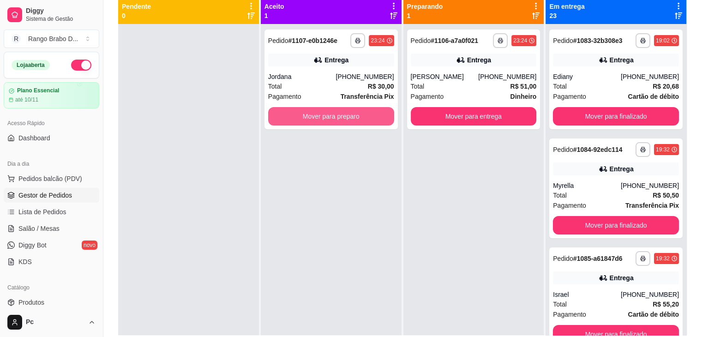
click at [292, 114] on button "Mover para preparo" at bounding box center [331, 116] width 126 height 18
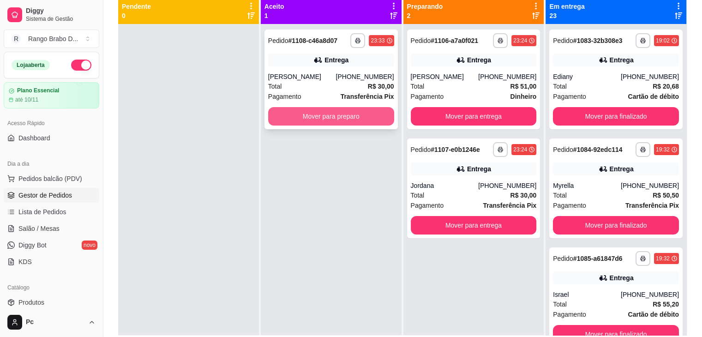
click at [283, 117] on button "Mover para preparo" at bounding box center [331, 116] width 126 height 18
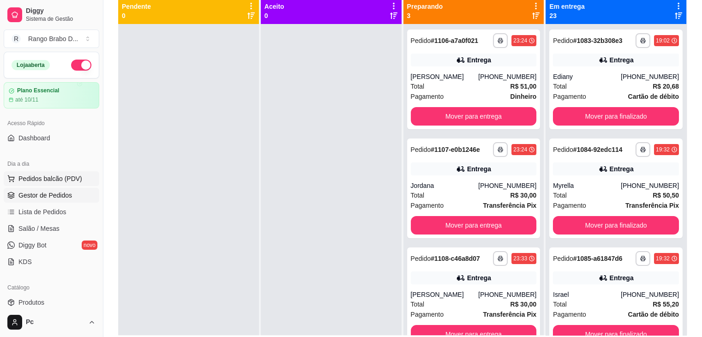
click at [65, 182] on span "Pedidos balcão (PDV)" at bounding box center [50, 178] width 64 height 9
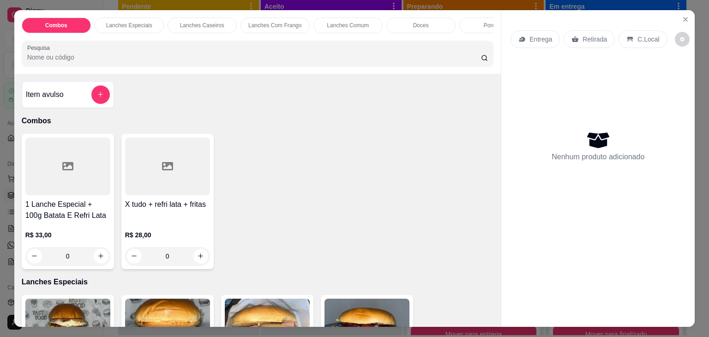
click at [341, 23] on p "Lanches Comum" at bounding box center [348, 25] width 42 height 7
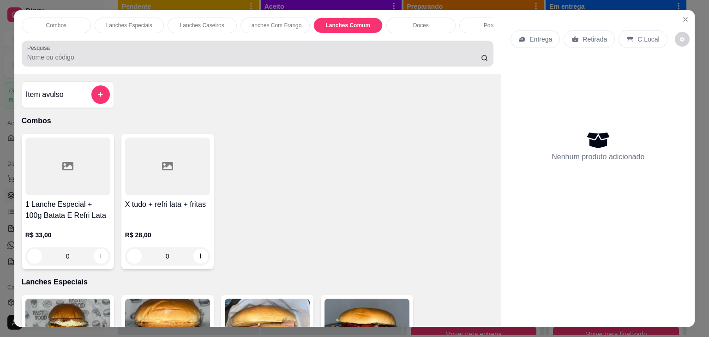
scroll to position [23, 0]
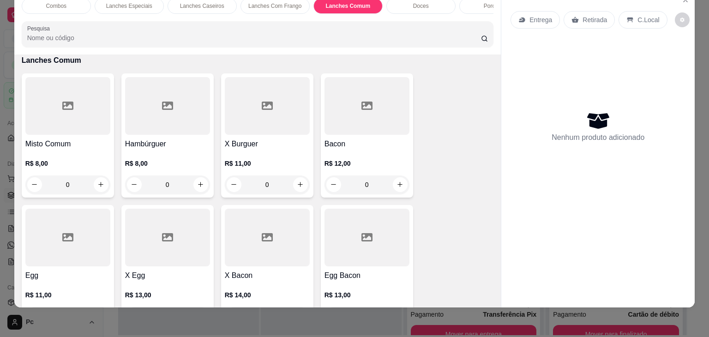
click at [219, 2] on div "Lanches Caseiros" at bounding box center [201, 6] width 69 height 16
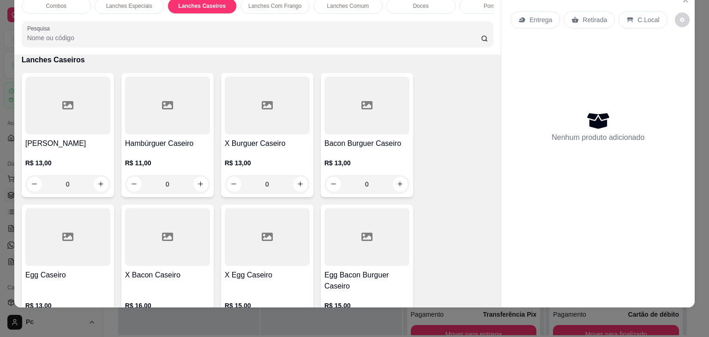
click at [261, 272] on h4 "X Egg Caseiro" at bounding box center [267, 274] width 85 height 11
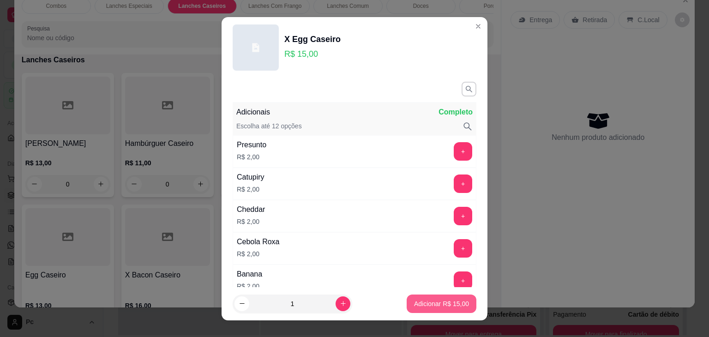
click at [438, 301] on p "Adicionar R$ 15,00" at bounding box center [441, 303] width 55 height 9
type input "1"
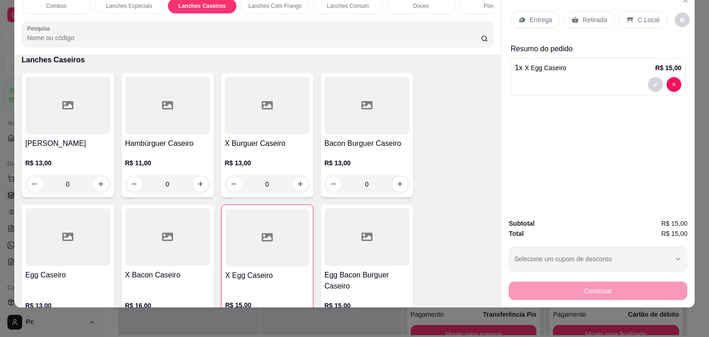
click at [585, 62] on div "1 x X Egg Caseiro R$ 15,00" at bounding box center [597, 67] width 167 height 11
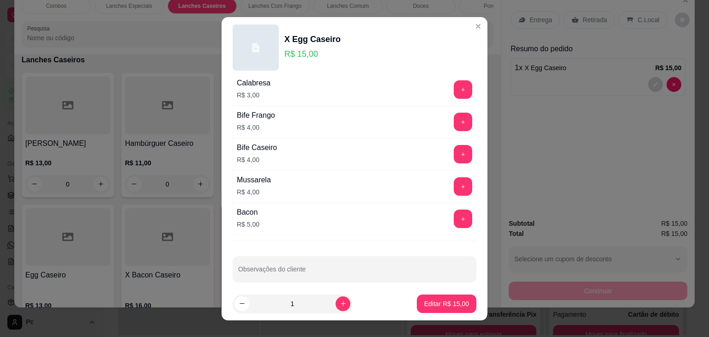
scroll to position [293, 0]
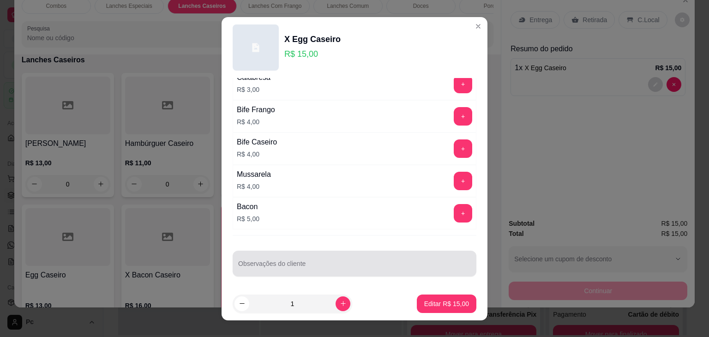
click at [384, 263] on input "Observações do cliente" at bounding box center [354, 267] width 233 height 9
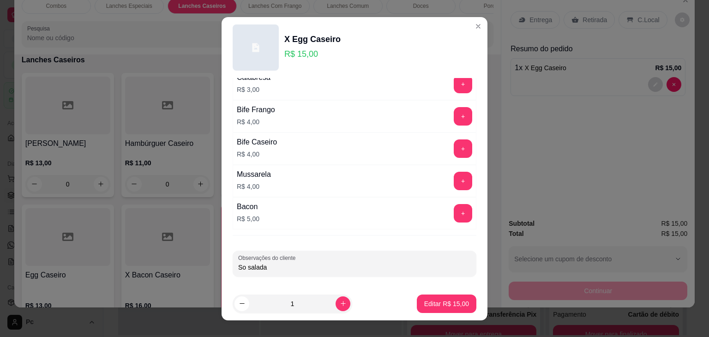
type input "So salada"
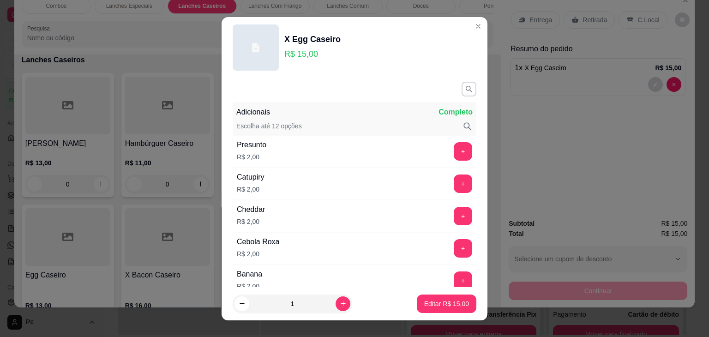
scroll to position [19, 0]
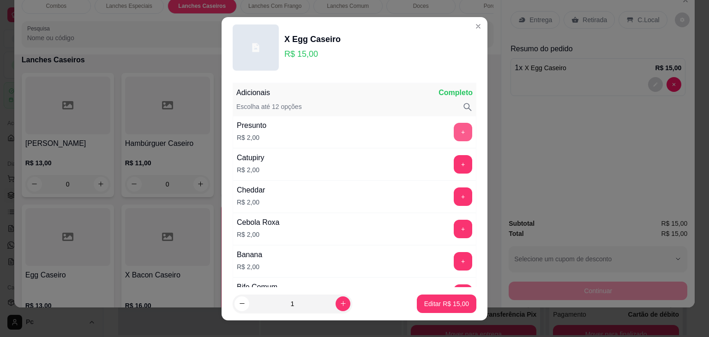
click at [454, 131] on button "+" at bounding box center [463, 132] width 18 height 18
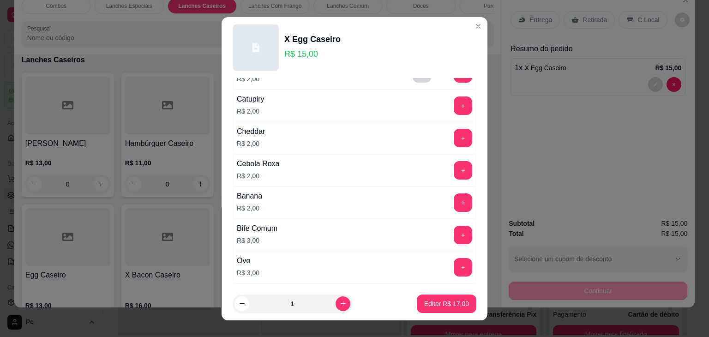
scroll to position [0, 0]
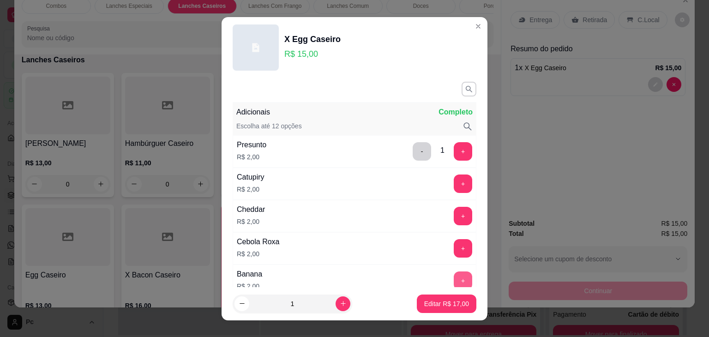
click at [454, 275] on button "+" at bounding box center [463, 280] width 18 height 18
click at [442, 305] on p "Editar R$ 19,00" at bounding box center [445, 303] width 43 height 9
type input "0"
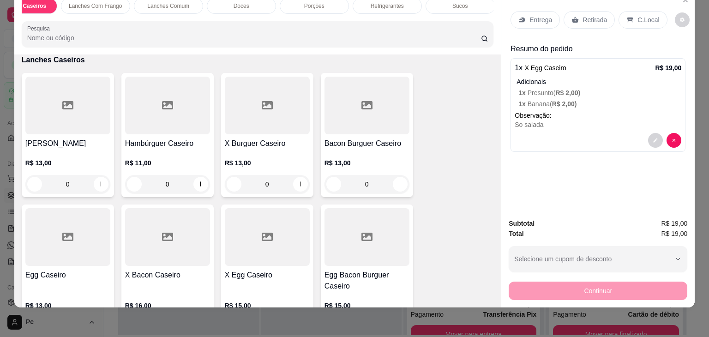
scroll to position [0, 180]
click at [463, 6] on div "Sucos" at bounding box center [458, 6] width 69 height 16
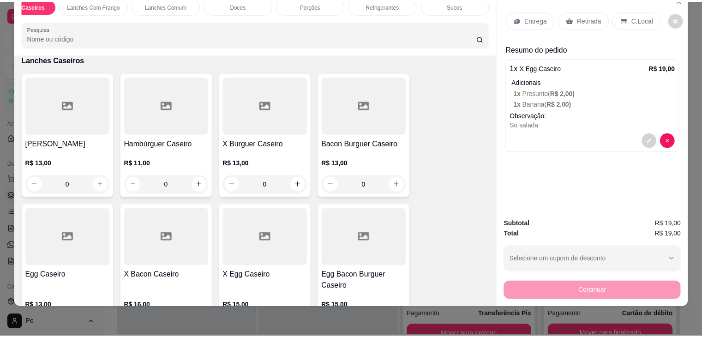
scroll to position [2326, 0]
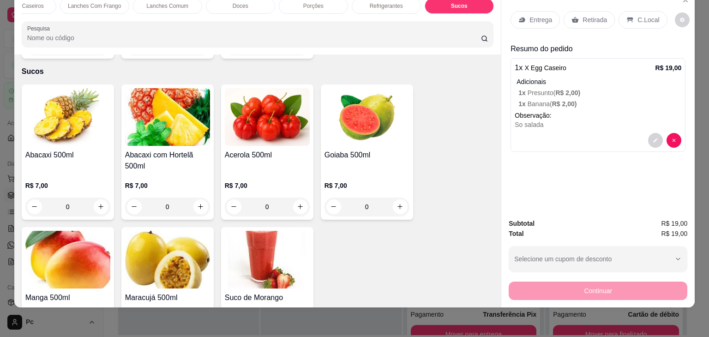
click at [183, 255] on img at bounding box center [167, 260] width 85 height 58
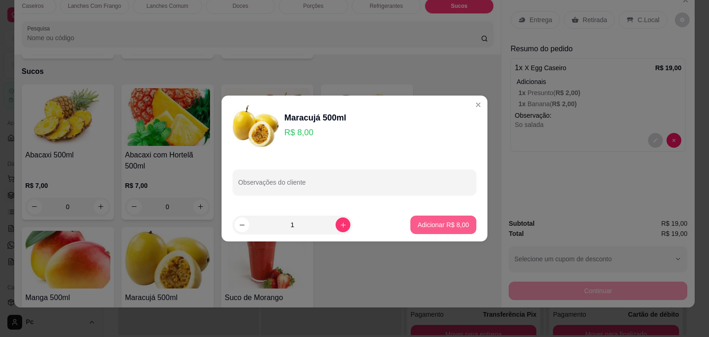
click at [439, 222] on p "Adicionar R$ 8,00" at bounding box center [443, 224] width 51 height 9
type input "1"
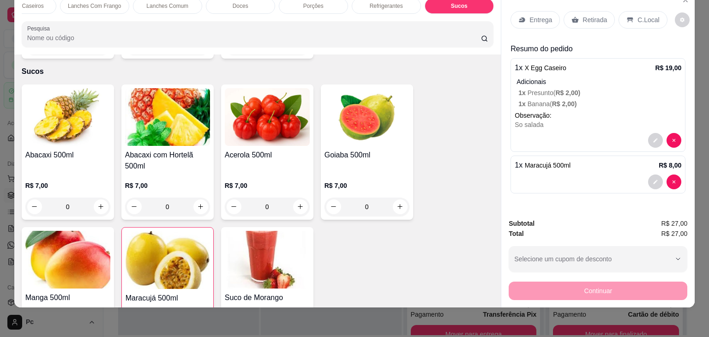
click at [590, 17] on p "Retirada" at bounding box center [594, 19] width 24 height 9
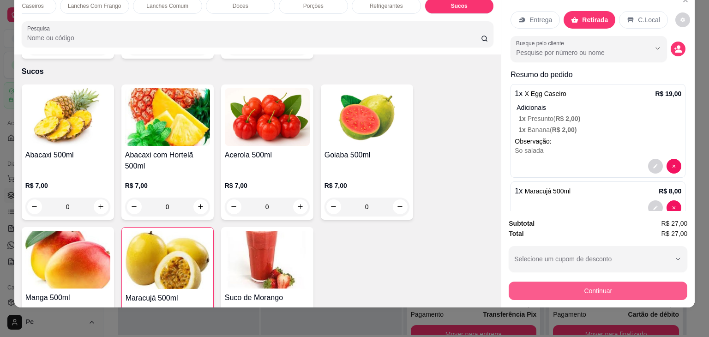
click at [589, 281] on button "Continuar" at bounding box center [597, 290] width 179 height 18
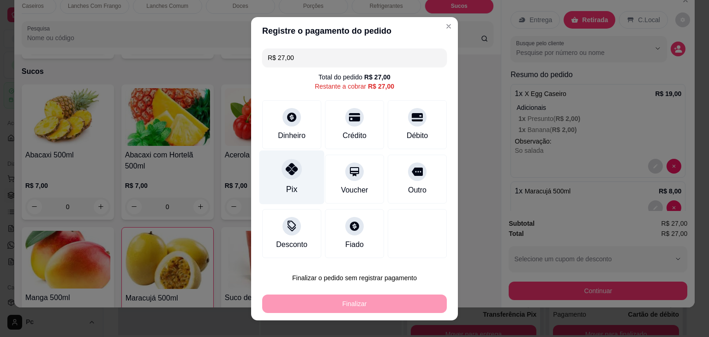
click at [281, 179] on div "Pix" at bounding box center [291, 177] width 65 height 54
type input "R$ 0,00"
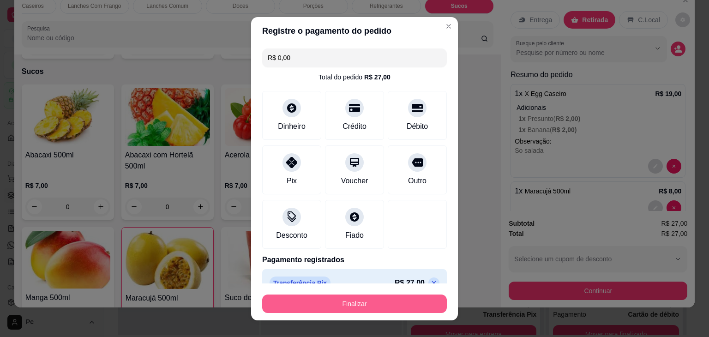
click at [347, 305] on button "Finalizar" at bounding box center [354, 303] width 185 height 18
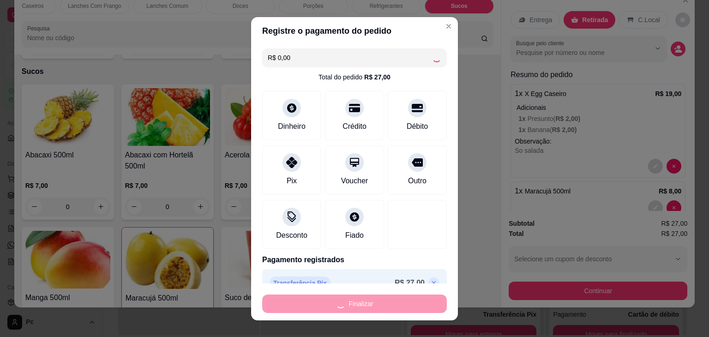
type input "0"
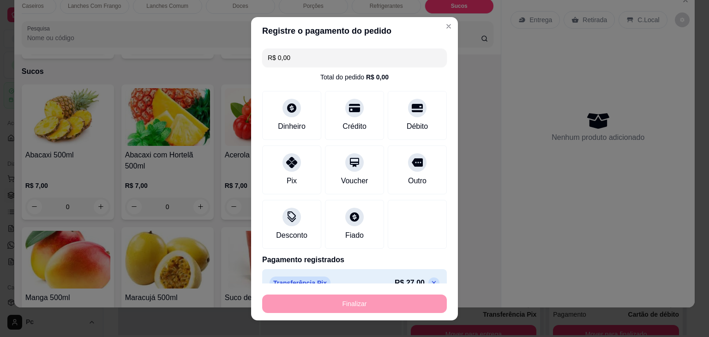
type input "-R$ 27,00"
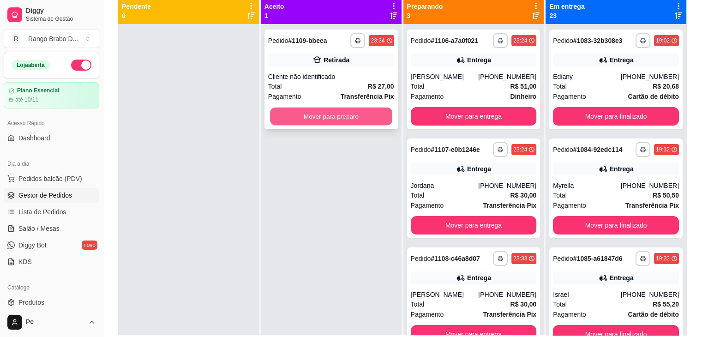
click at [336, 125] on button "Mover para preparo" at bounding box center [331, 117] width 122 height 18
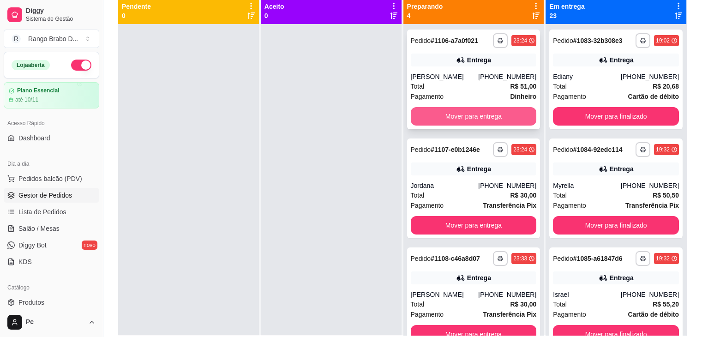
click at [428, 125] on button "Mover para entrega" at bounding box center [474, 116] width 126 height 18
click at [451, 117] on button "Mover para entrega" at bounding box center [473, 117] width 122 height 18
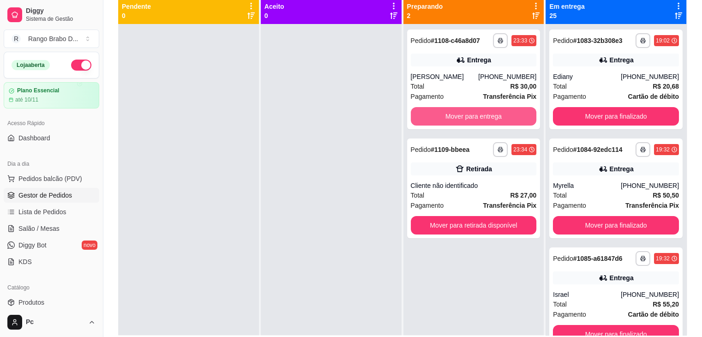
click at [451, 117] on button "Mover para entrega" at bounding box center [474, 116] width 126 height 18
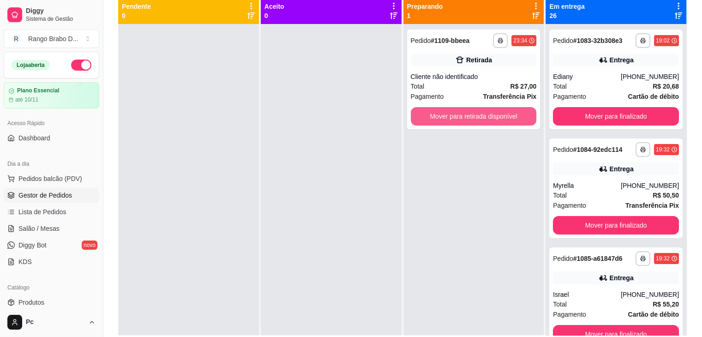
click at [451, 117] on button "Mover para retirada disponível" at bounding box center [474, 116] width 126 height 18
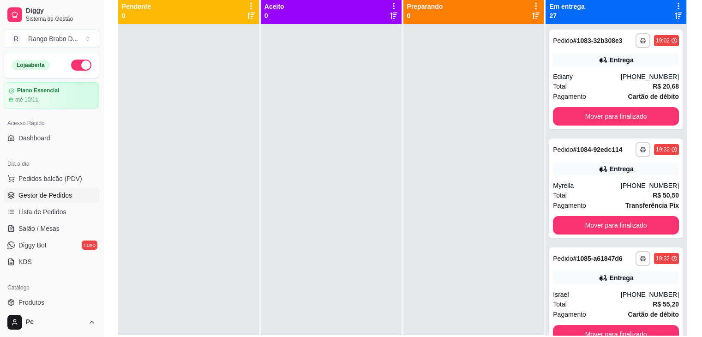
click at [674, 4] on icon at bounding box center [678, 6] width 8 height 8
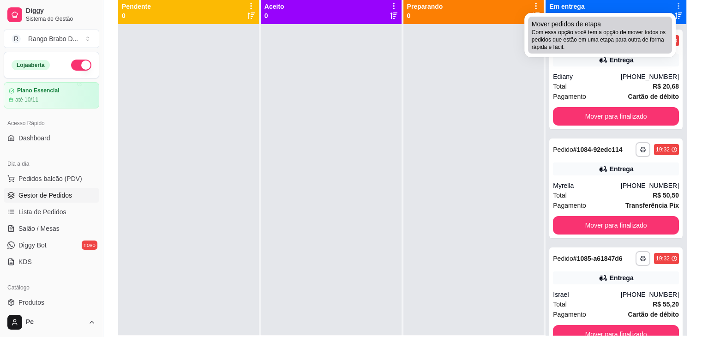
click at [590, 24] on span "Mover pedidos de etapa" at bounding box center [566, 23] width 69 height 9
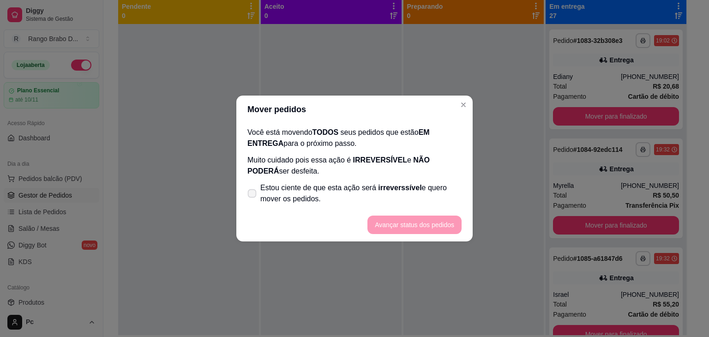
click at [322, 188] on span "Estou ciente de que esta ação será irreverssível e quero mover os pedidos." at bounding box center [360, 193] width 201 height 22
click at [253, 195] on input "Estou ciente de que esta ação será irreverssível e quero mover os pedidos." at bounding box center [250, 198] width 6 height 6
checkbox input "true"
click at [409, 227] on button "Avançar status dos pedidos" at bounding box center [414, 225] width 91 height 18
